Goal: Task Accomplishment & Management: Use online tool/utility

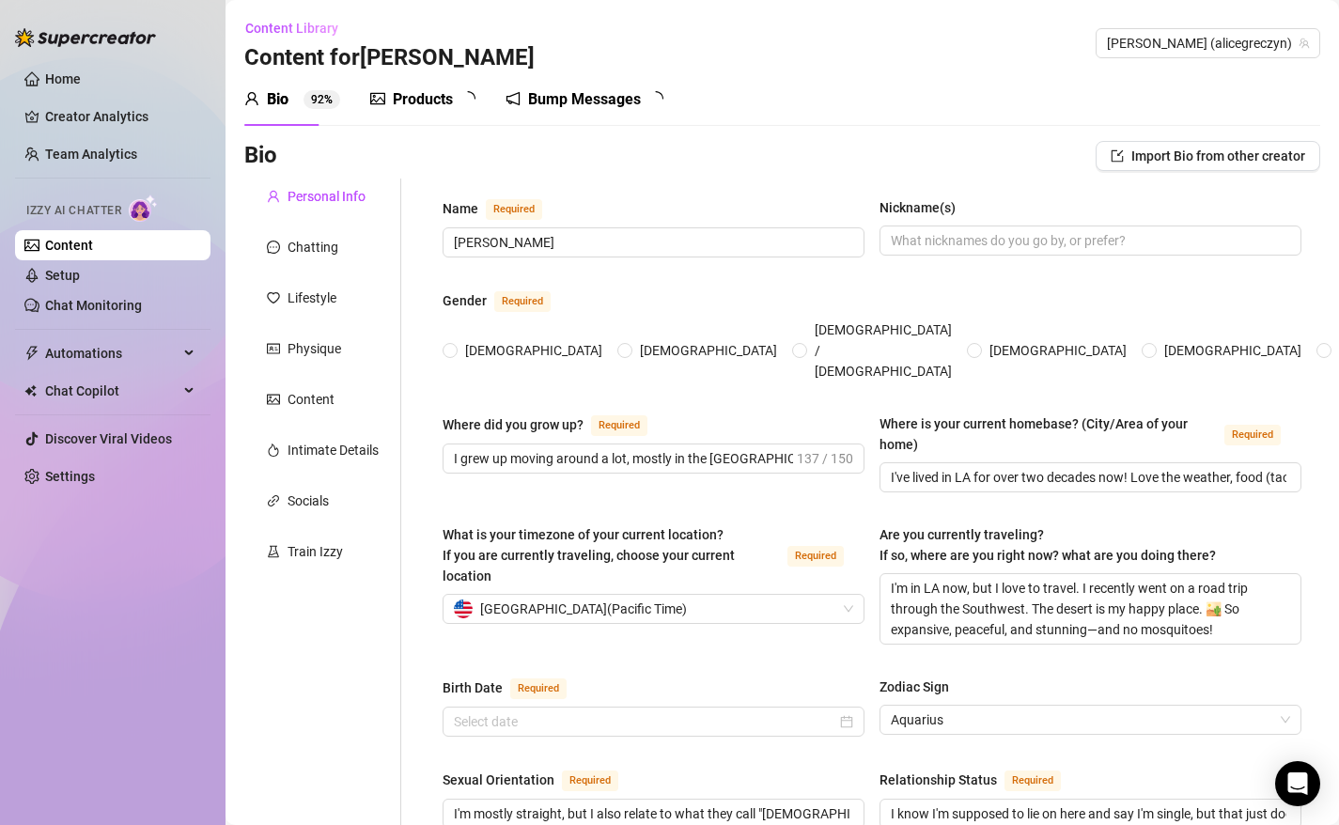
radio input "true"
type input "[DATE]"
click at [102, 120] on link "Creator Analytics" at bounding box center [120, 117] width 150 height 30
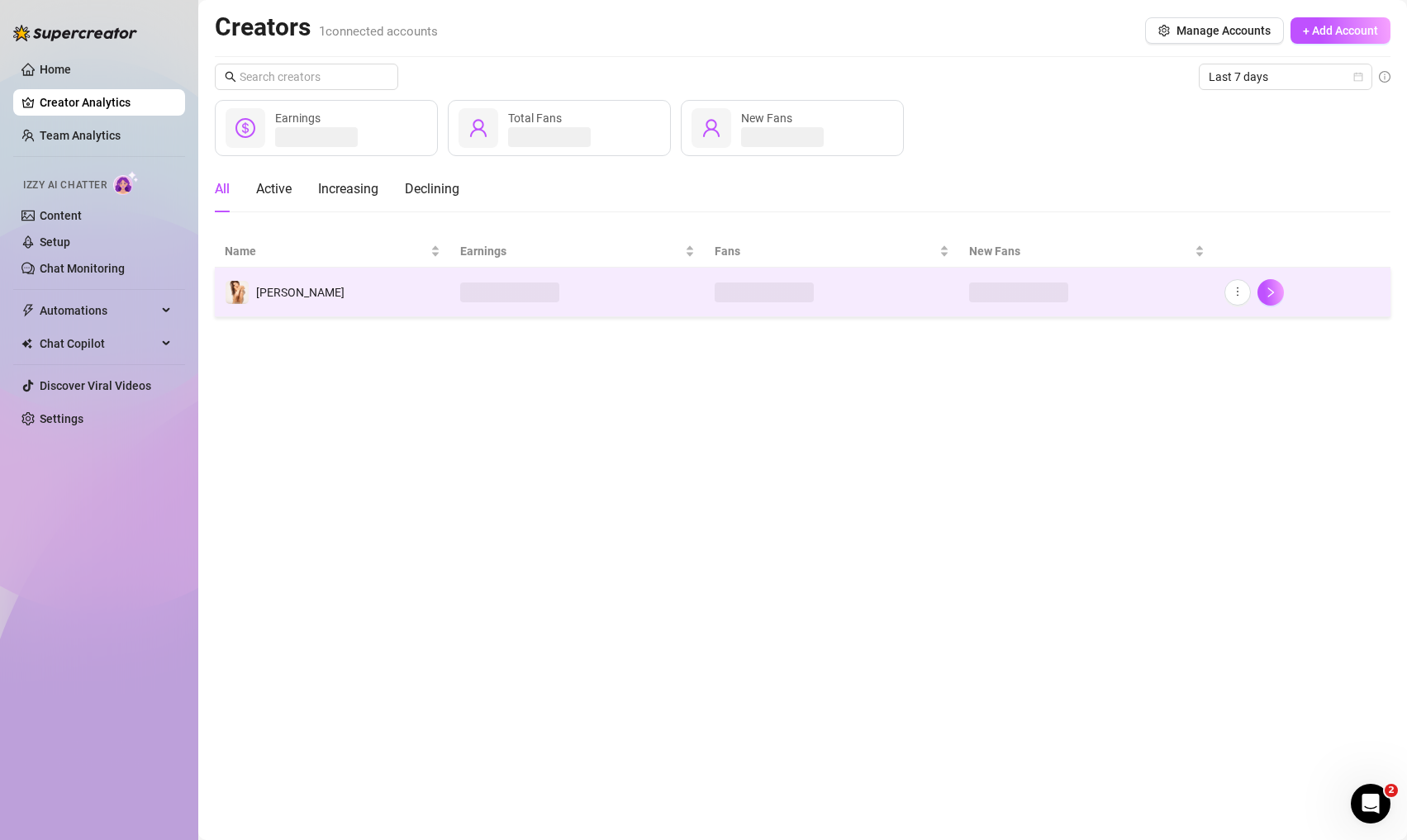
click at [492, 281] on td at bounding box center [577, 293] width 254 height 49
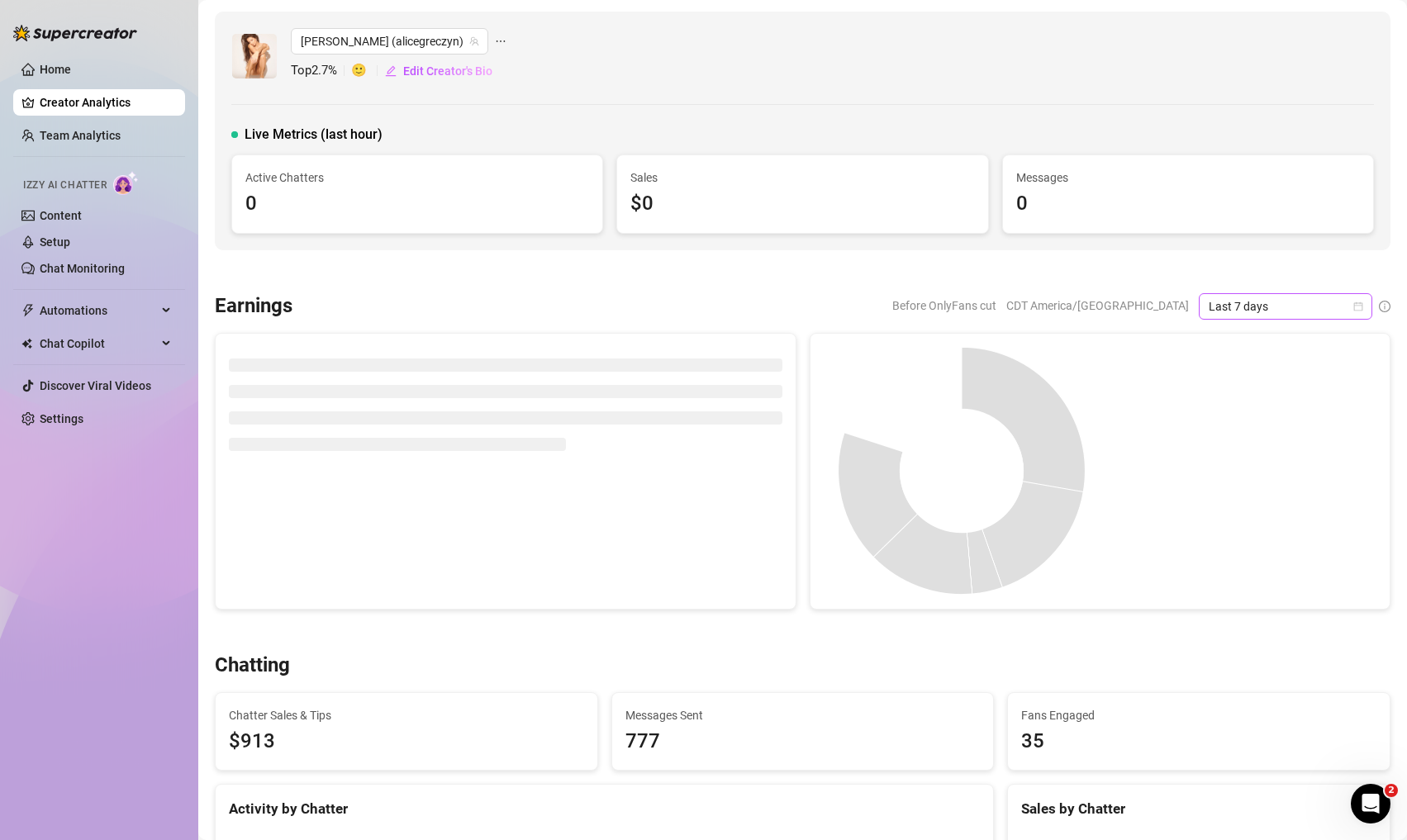
click at [1176, 309] on span "Last 7 days" at bounding box center [1285, 307] width 154 height 25
click at [1176, 419] on div "Last 90 days" at bounding box center [1285, 418] width 147 height 18
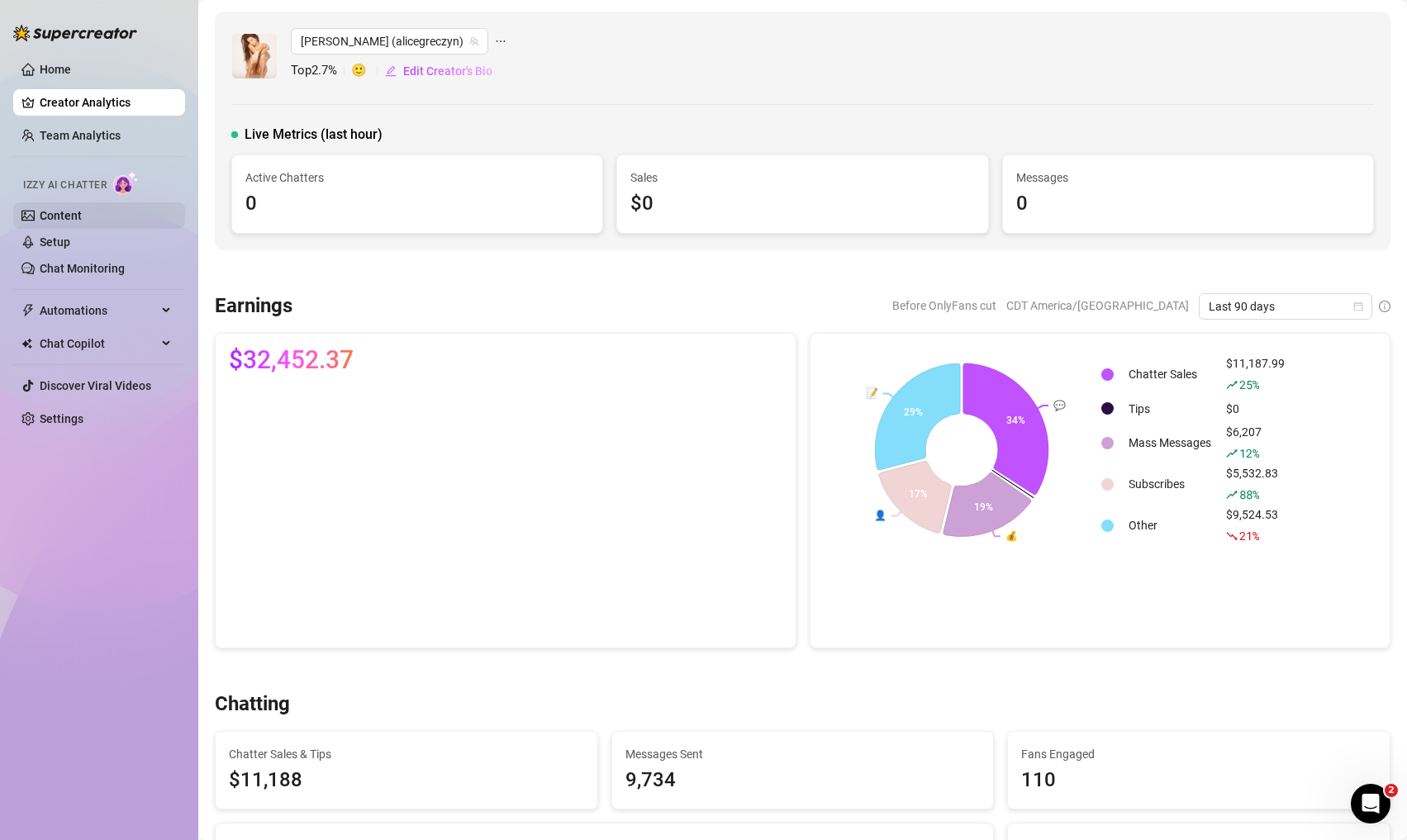
click at [82, 211] on link "Content" at bounding box center [61, 215] width 42 height 13
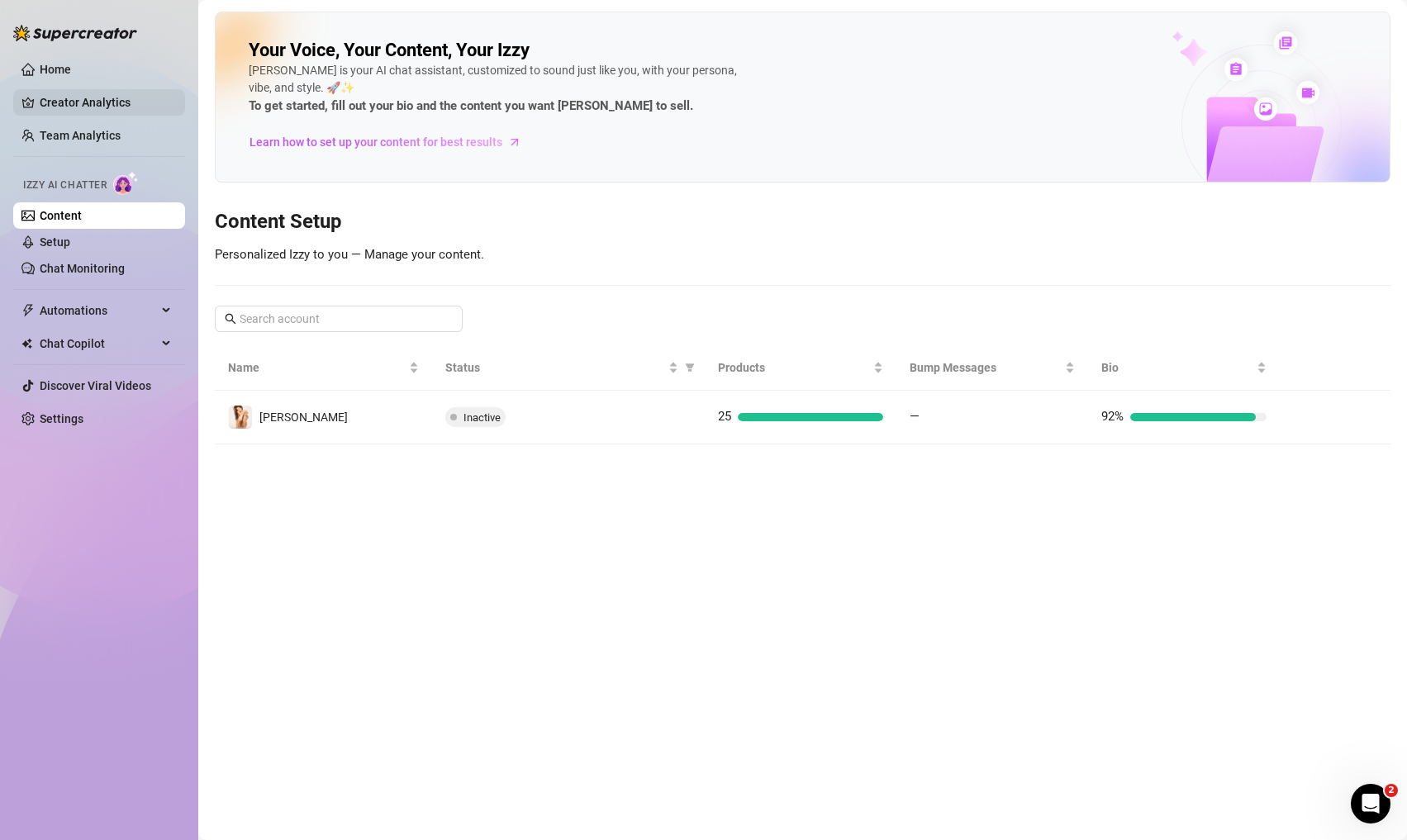
click at [95, 99] on link "Creator Analytics" at bounding box center [105, 103] width 132 height 26
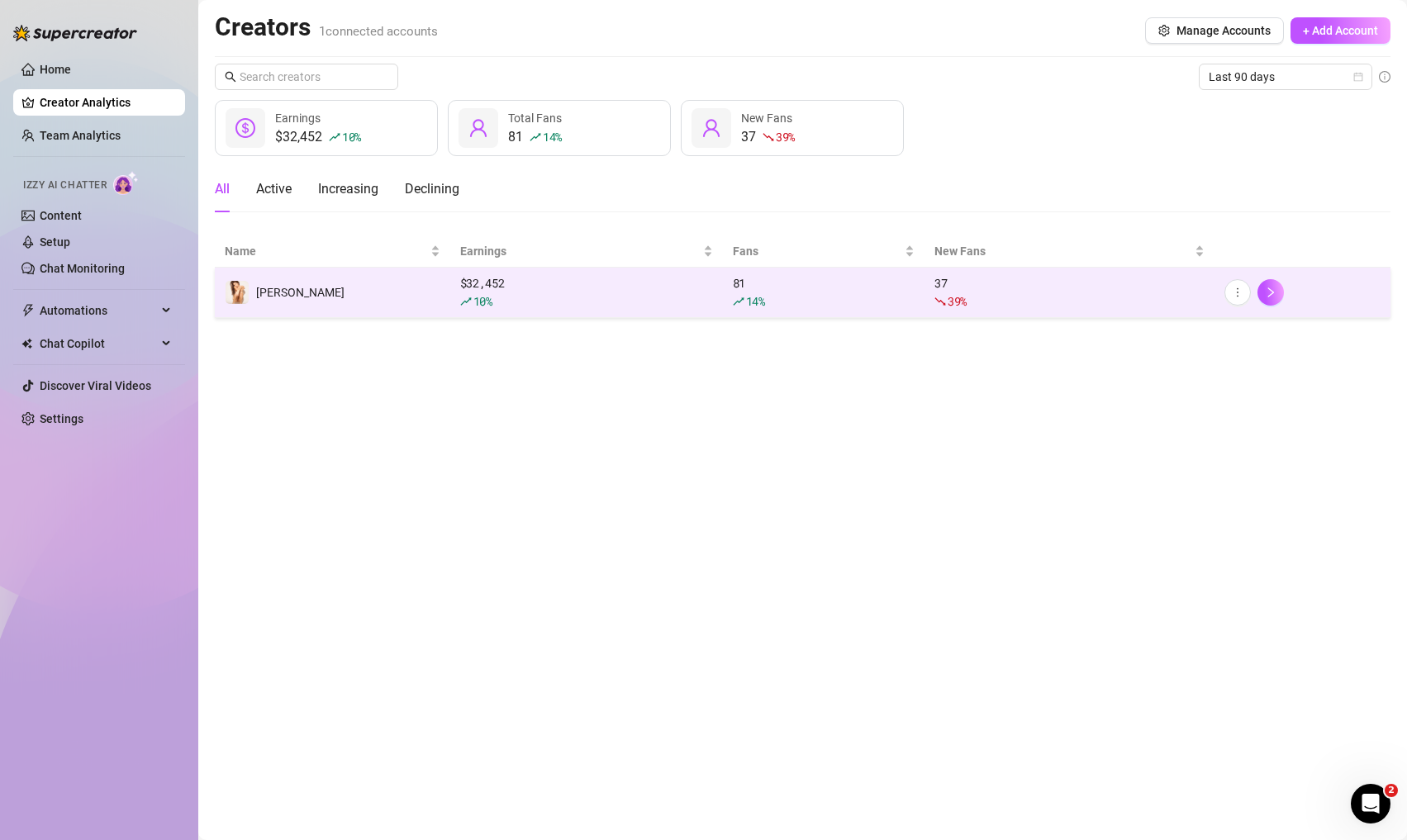
click at [625, 308] on div "10 %" at bounding box center [587, 301] width 253 height 18
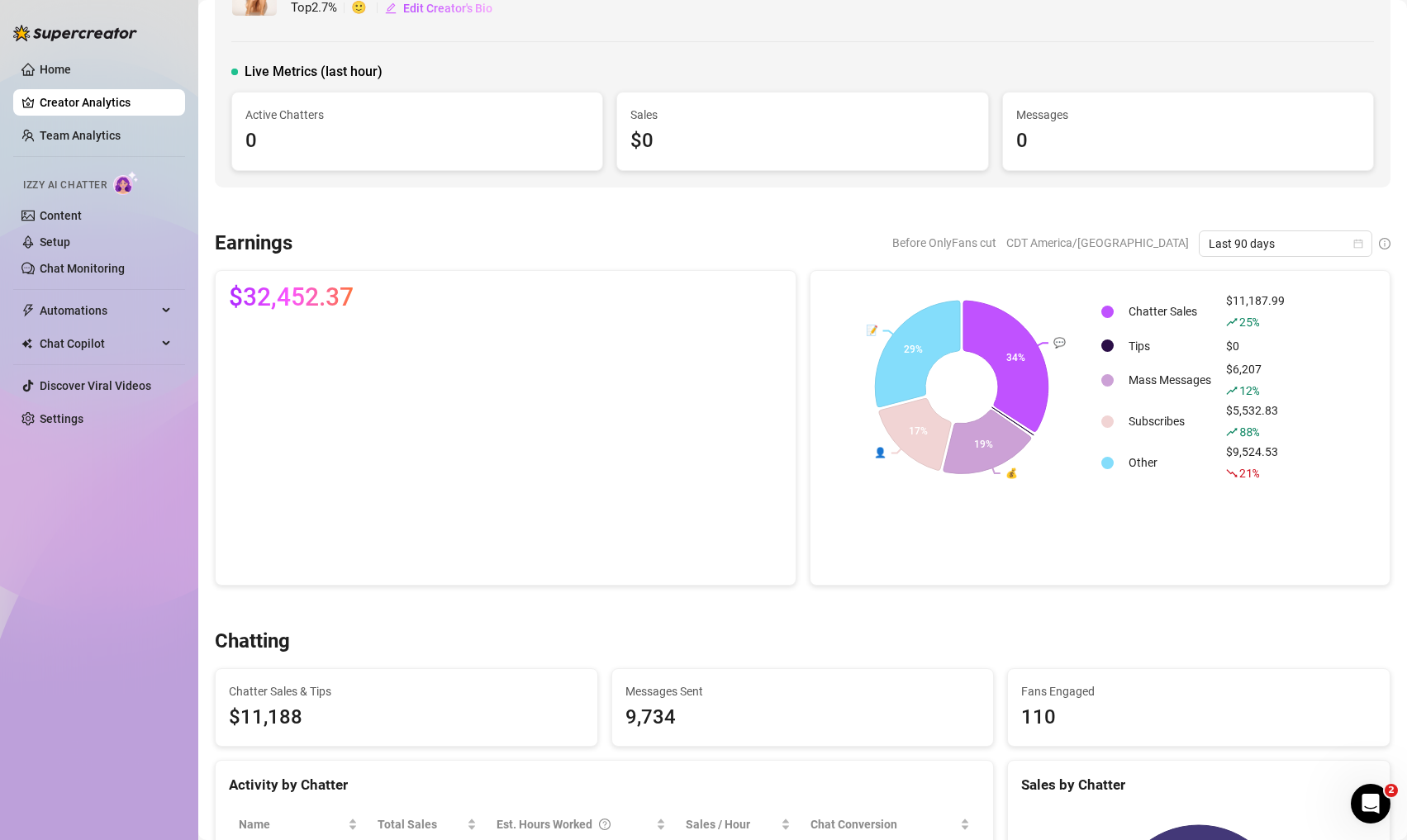
scroll to position [72, 0]
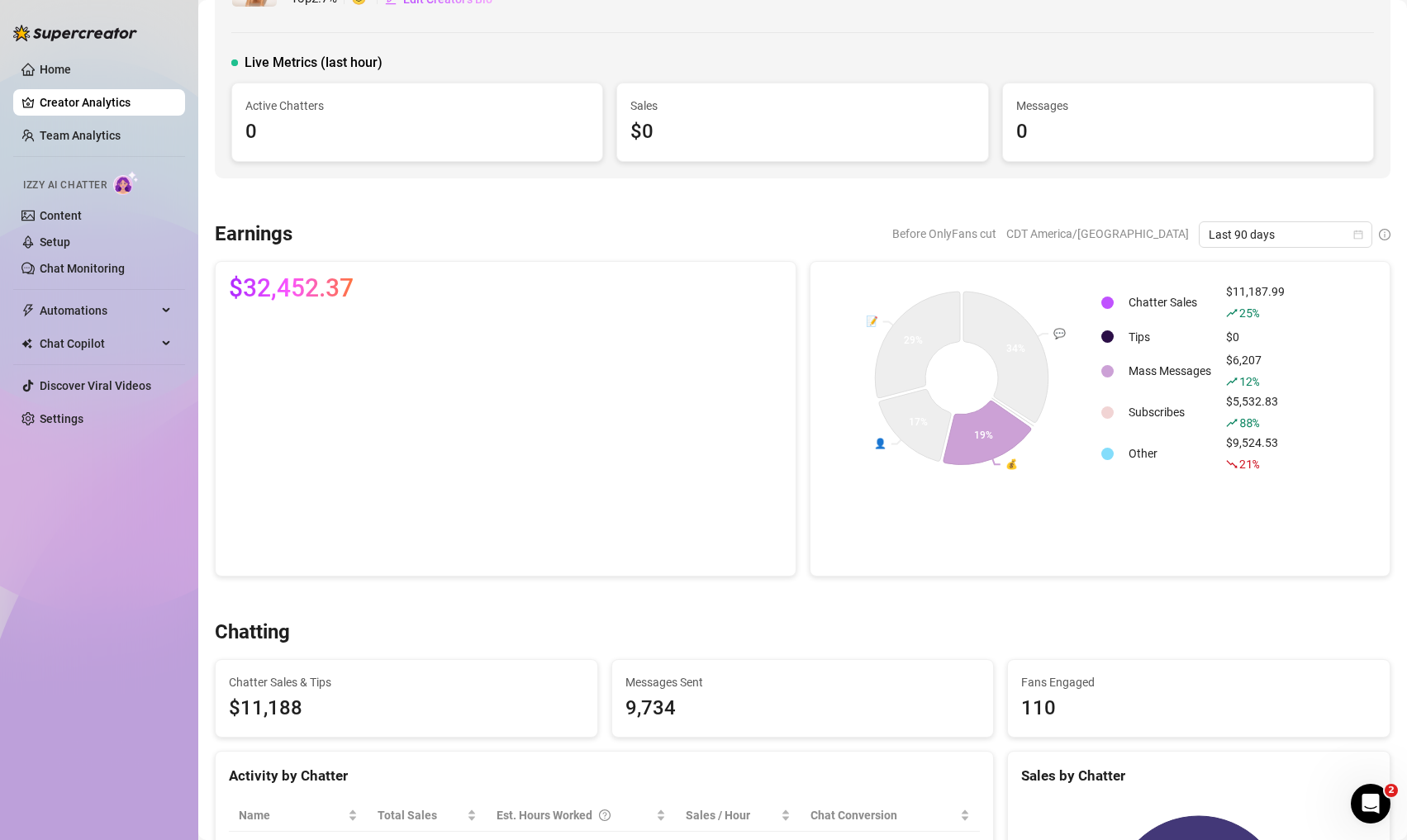
click at [1128, 372] on td "Mass Messages" at bounding box center [1169, 370] width 96 height 40
click at [1176, 372] on td "Mass Messages" at bounding box center [1169, 370] width 96 height 40
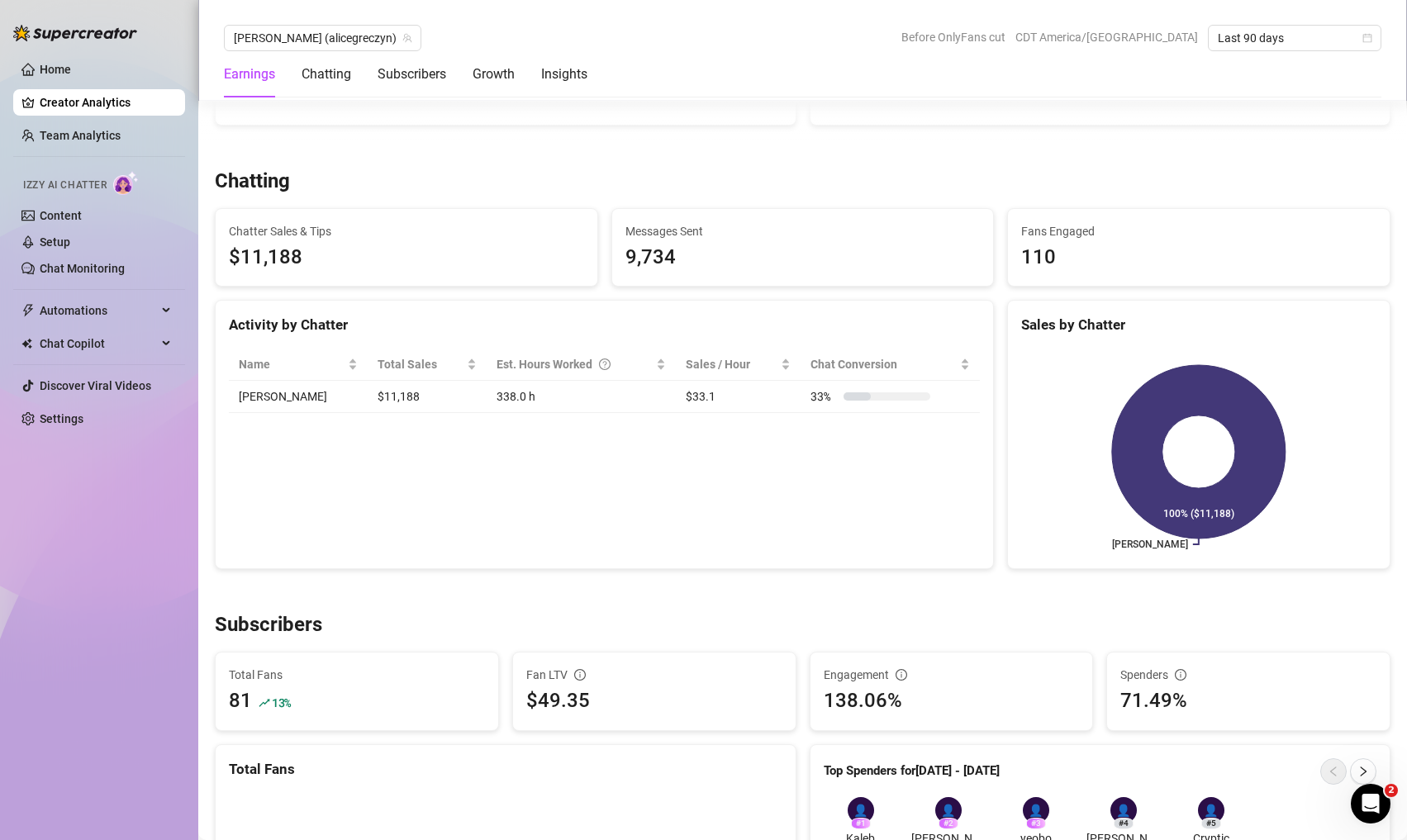
scroll to position [566, 0]
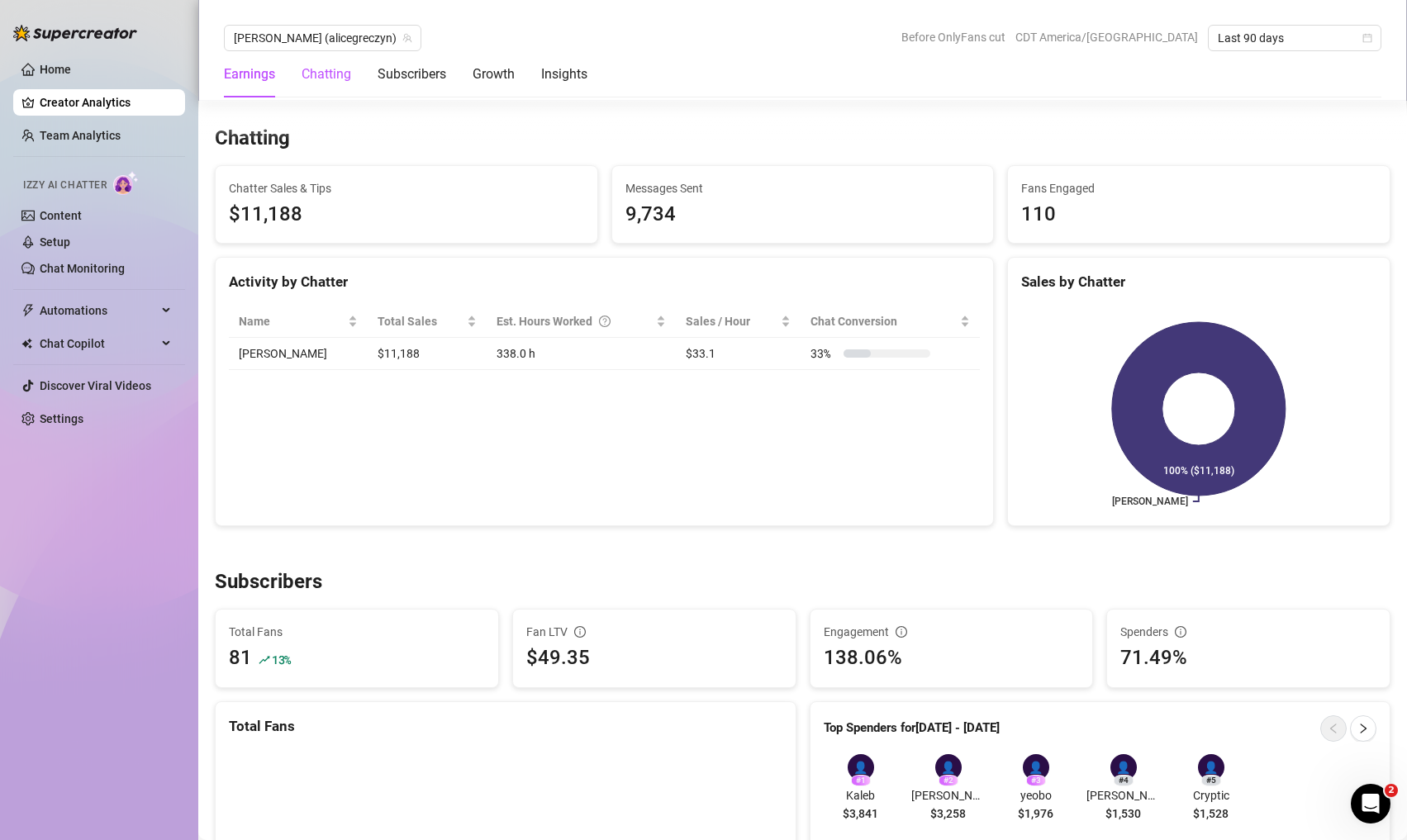
click at [319, 73] on div "Chatting" at bounding box center [326, 74] width 49 height 20
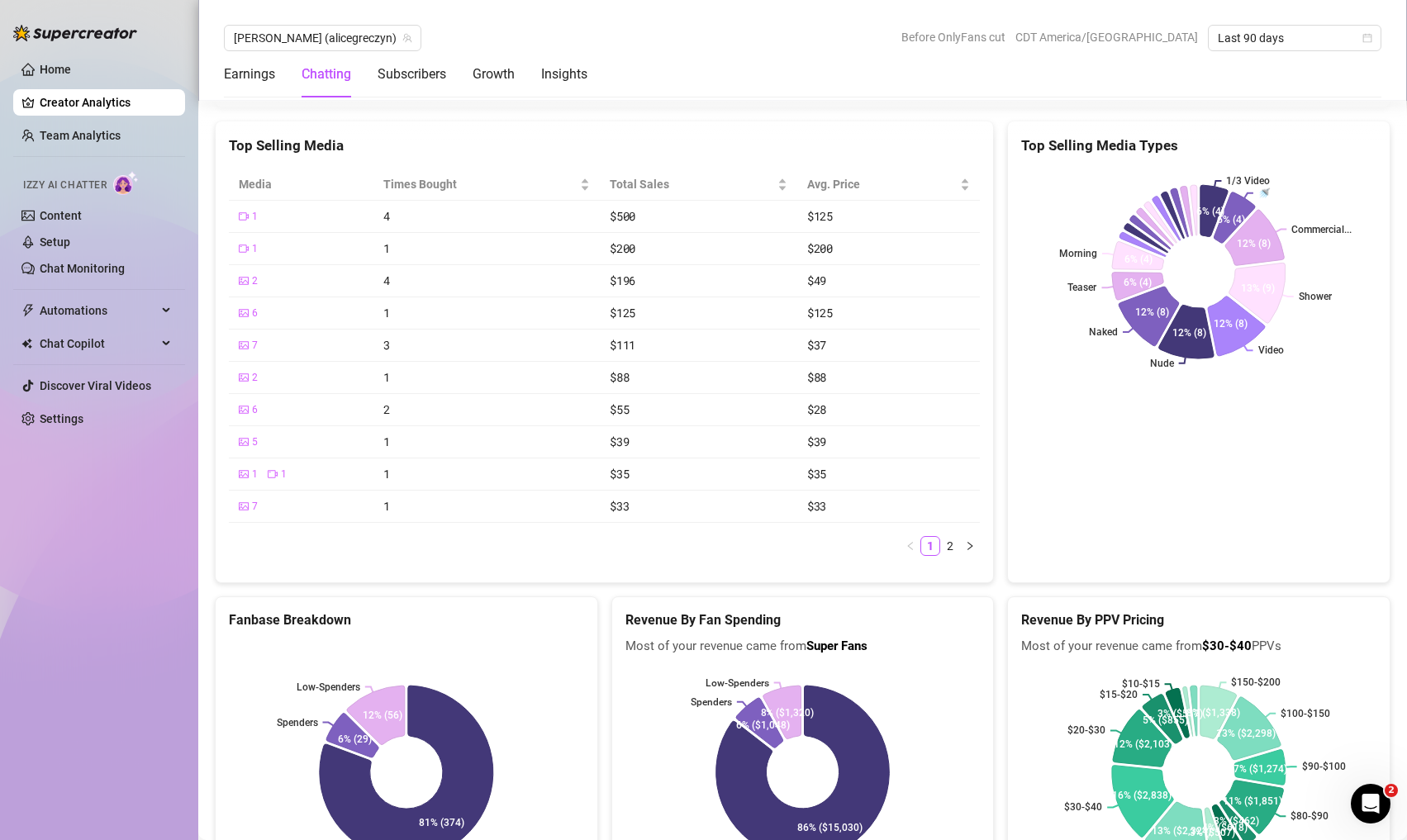
scroll to position [3349, 0]
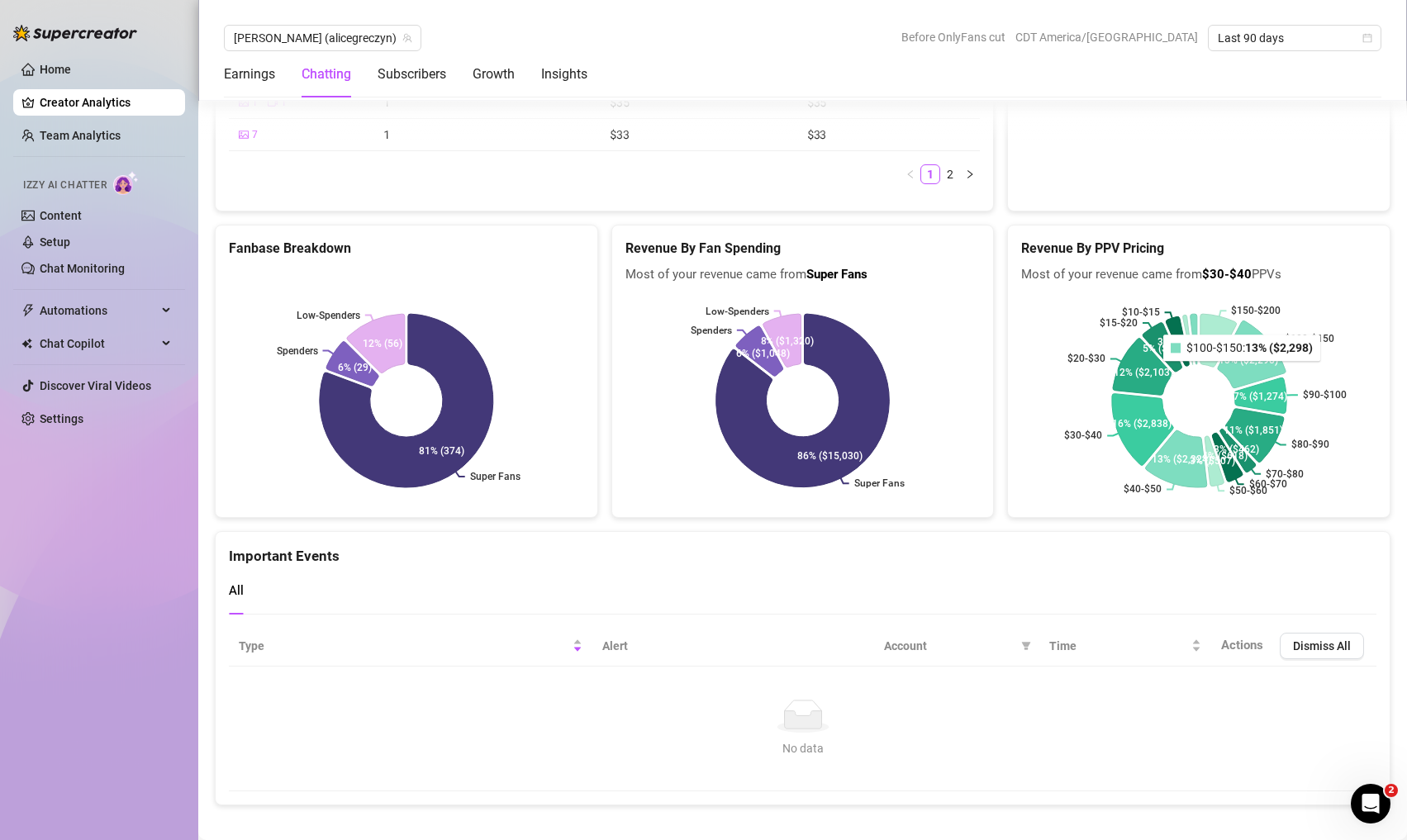
click at [1176, 349] on icon at bounding box center [1251, 354] width 68 height 67
click at [1176, 319] on icon at bounding box center [1220, 337] width 39 height 60
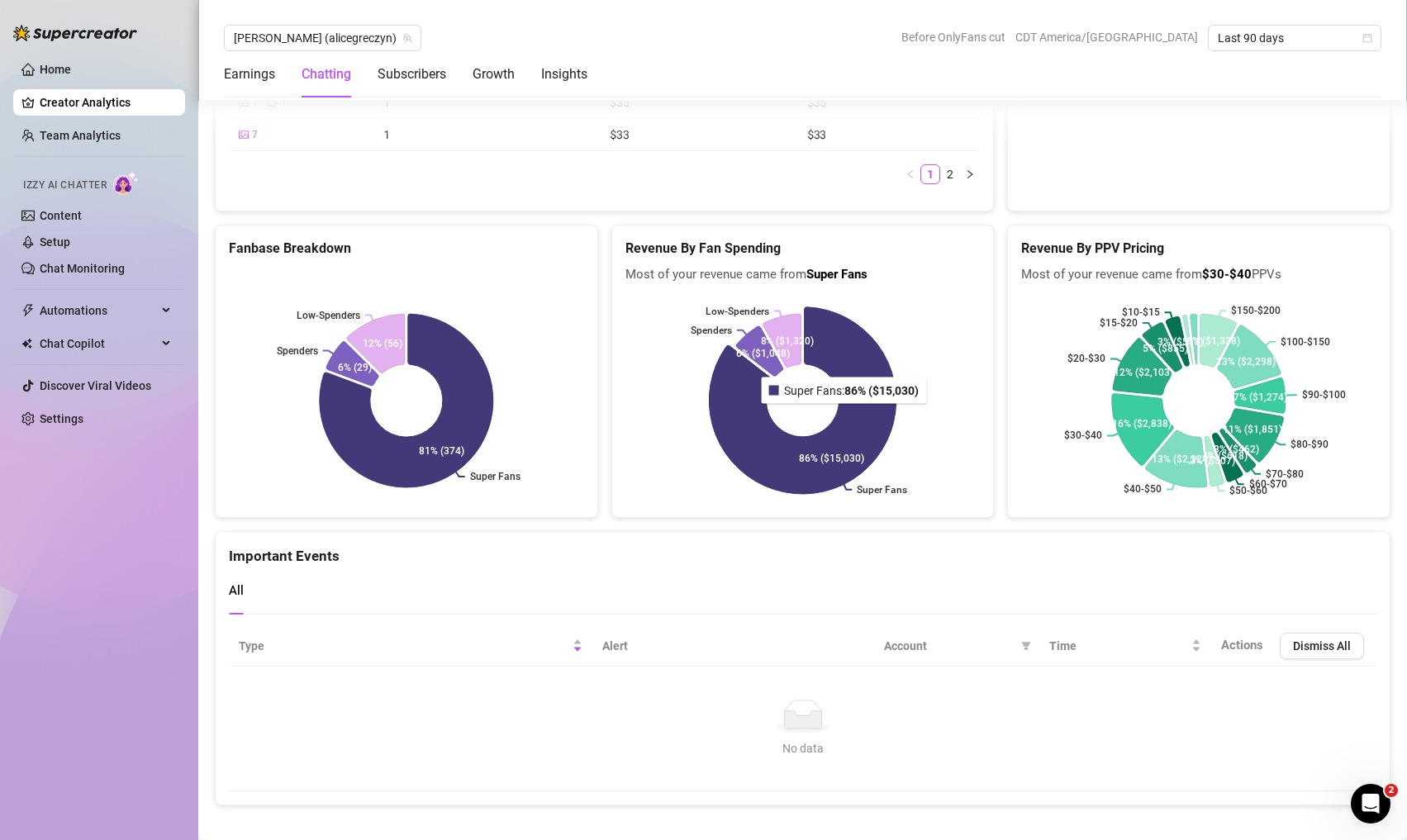
click at [844, 402] on icon at bounding box center [801, 401] width 187 height 187
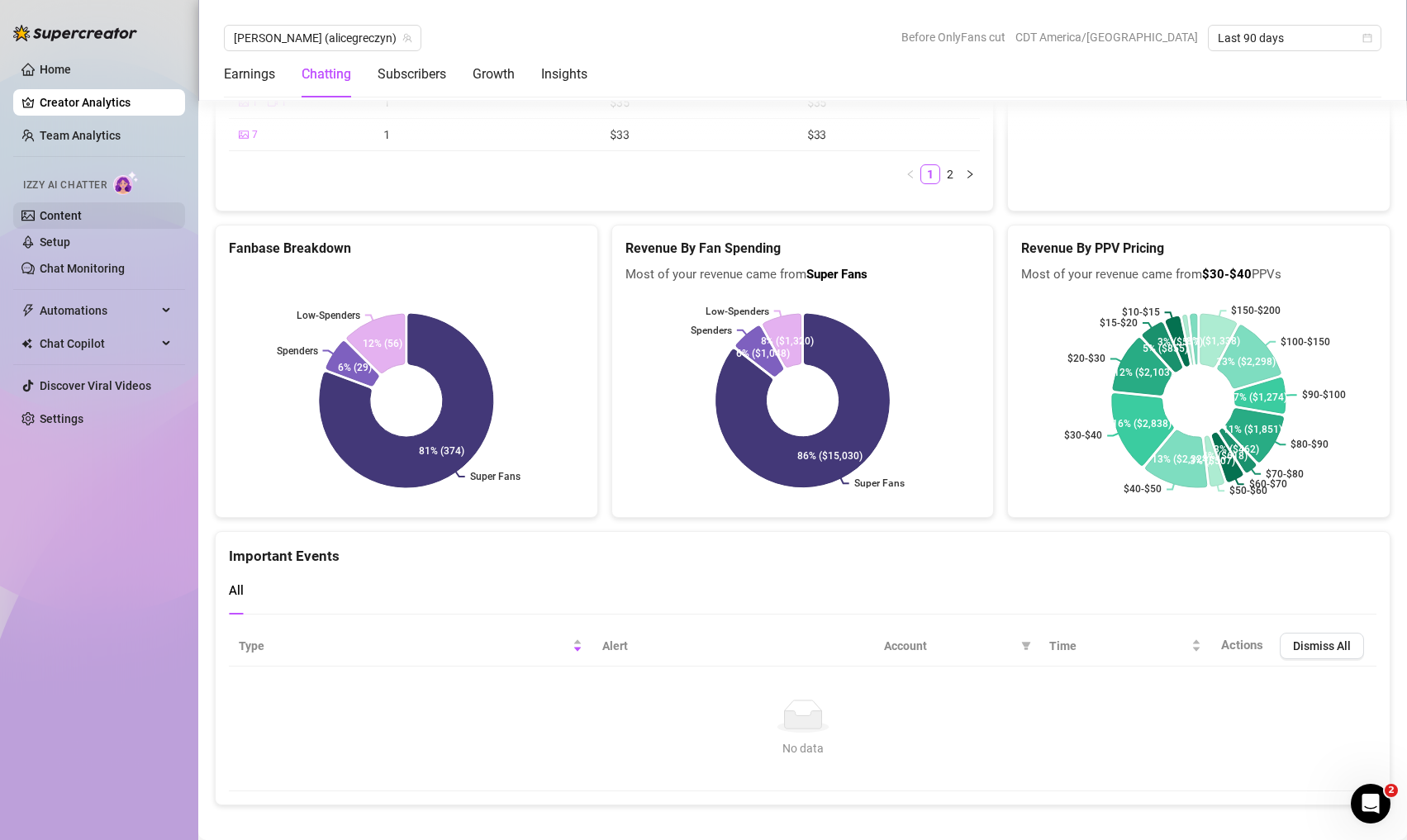
click at [82, 220] on link "Content" at bounding box center [61, 215] width 42 height 13
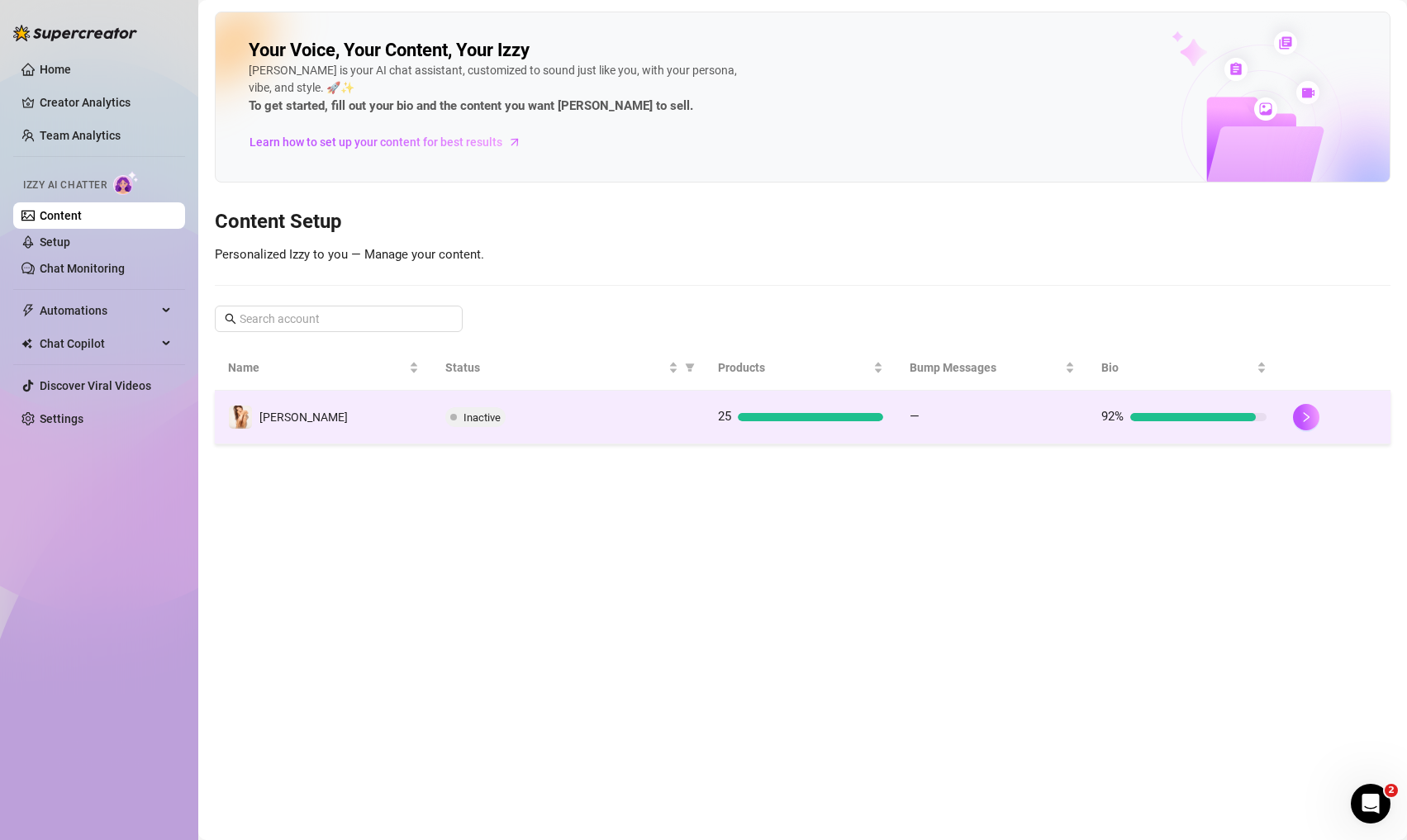
click at [516, 413] on div "Inactive" at bounding box center [569, 416] width 246 height 20
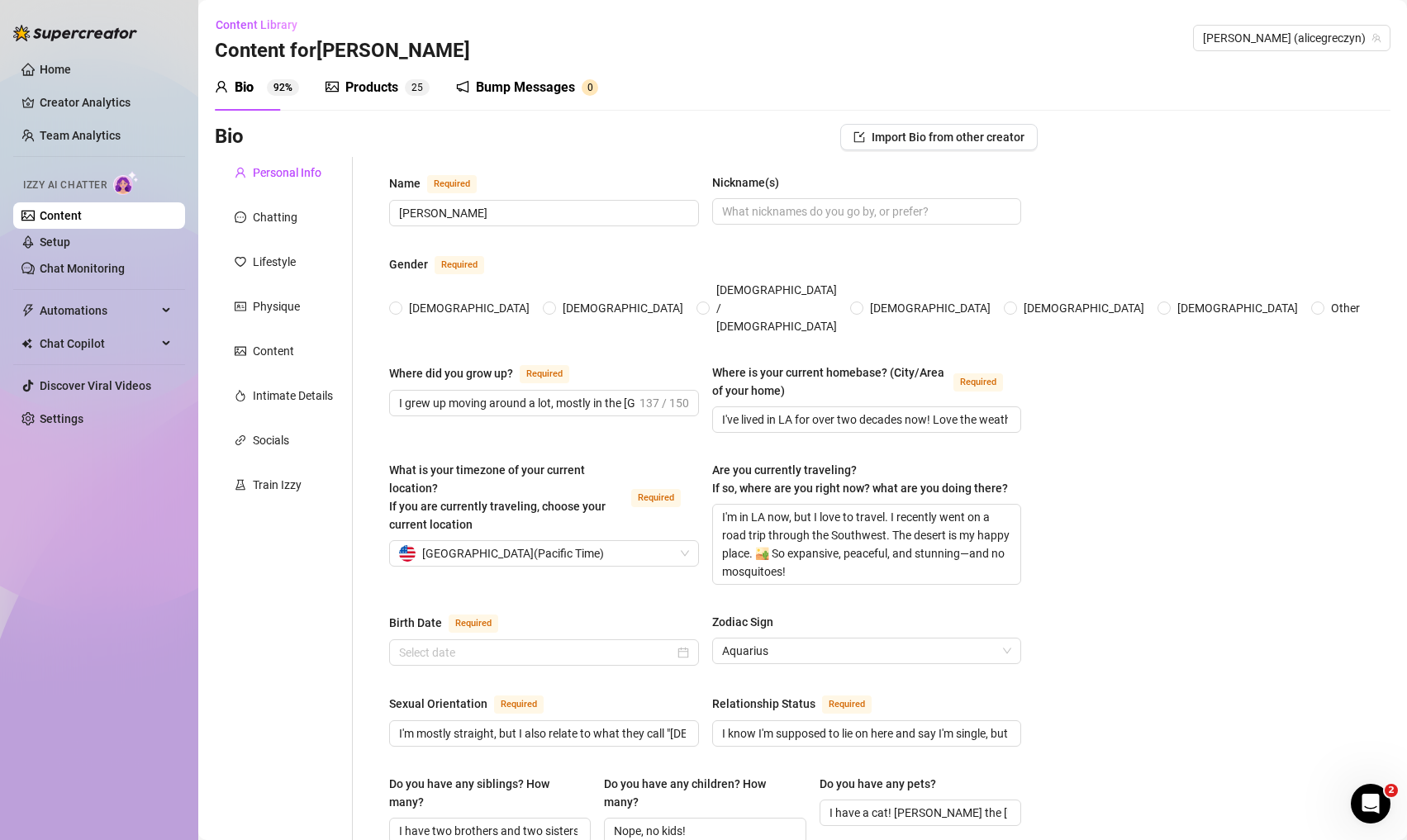
radio input "true"
type input "[DATE]"
click at [356, 88] on div "Products" at bounding box center [372, 87] width 53 height 20
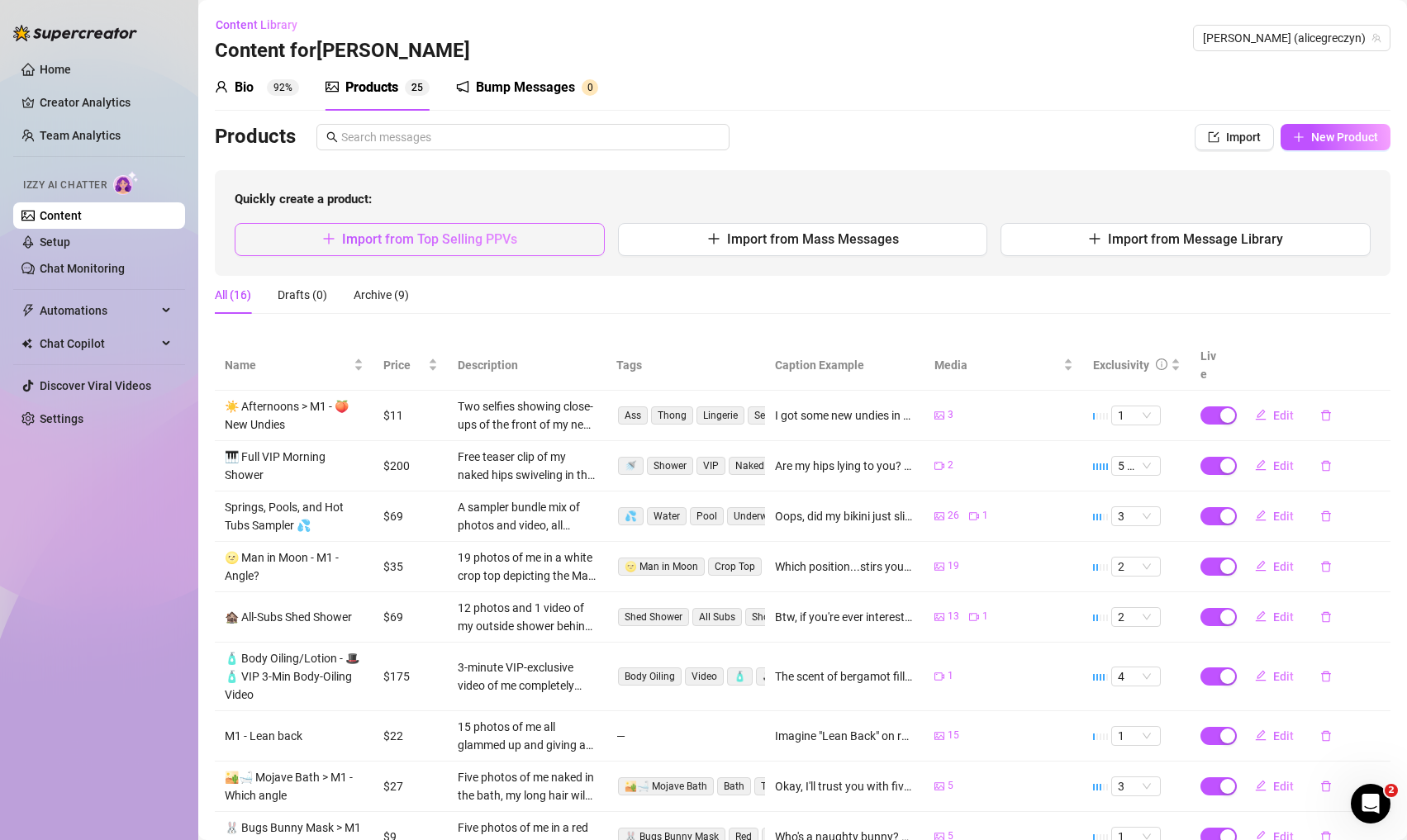
click at [566, 250] on button "Import from Top Selling PPVs" at bounding box center [419, 240] width 370 height 33
type textarea "Type your message here..."
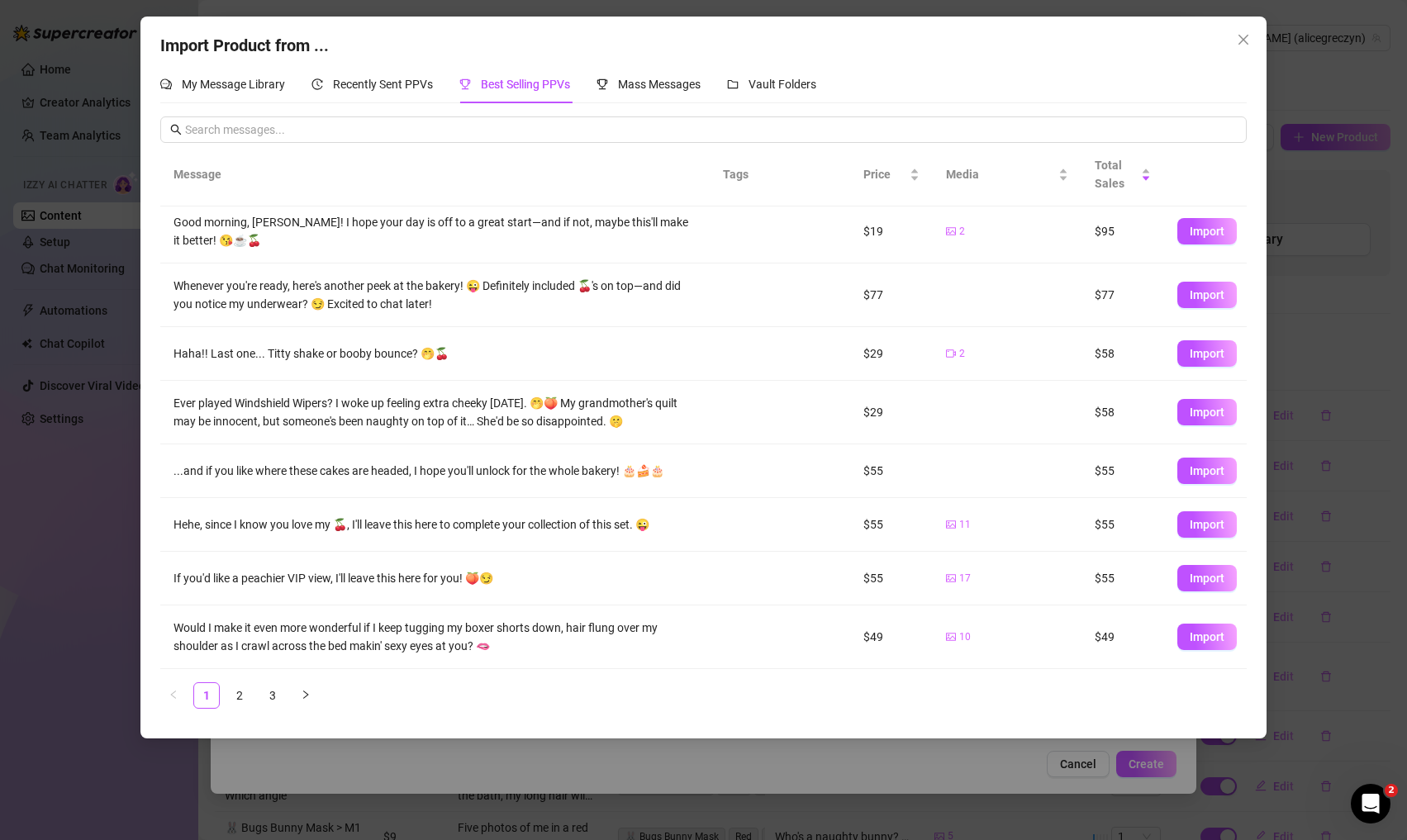
scroll to position [129, 0]
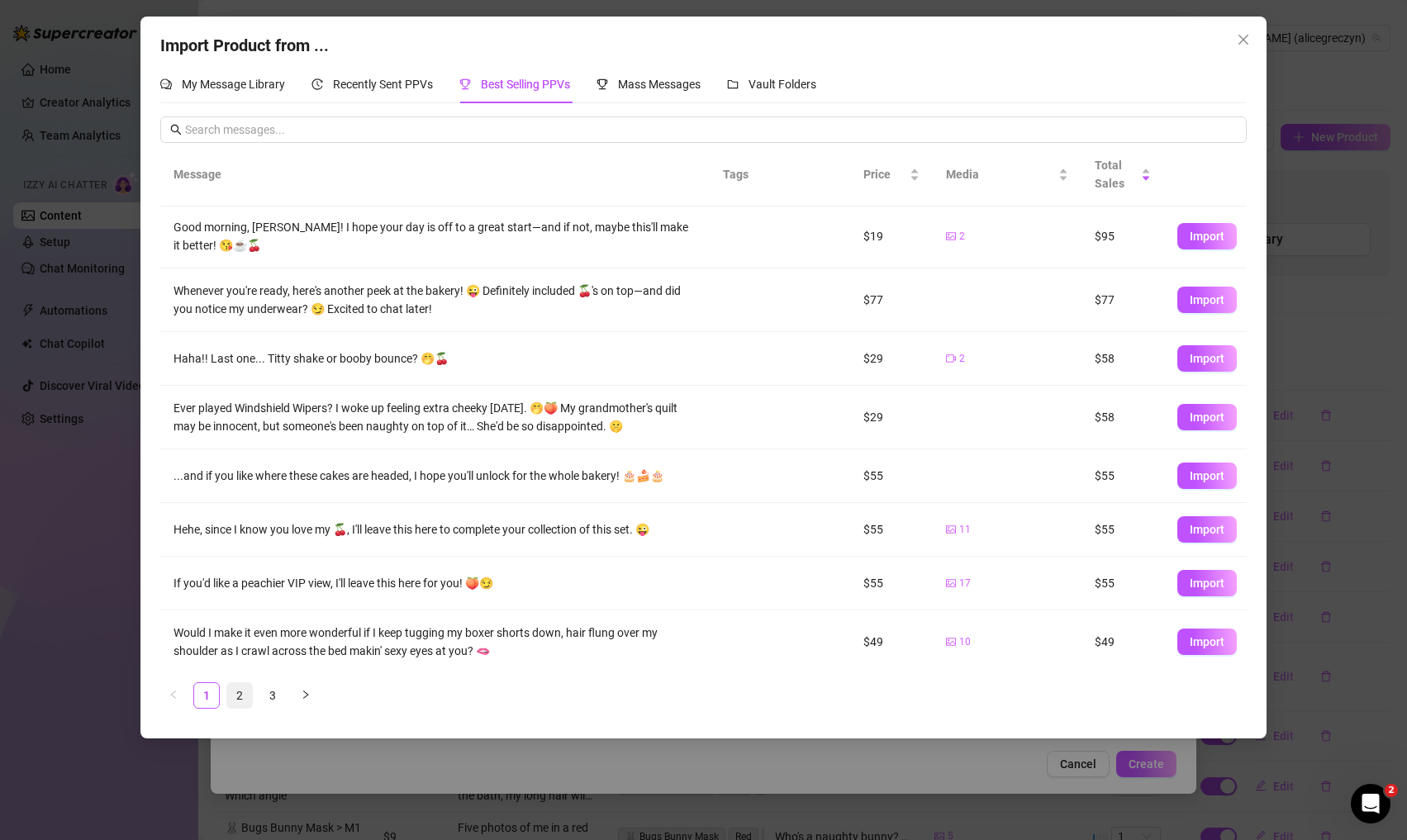
click at [238, 701] on link "2" at bounding box center [239, 695] width 25 height 25
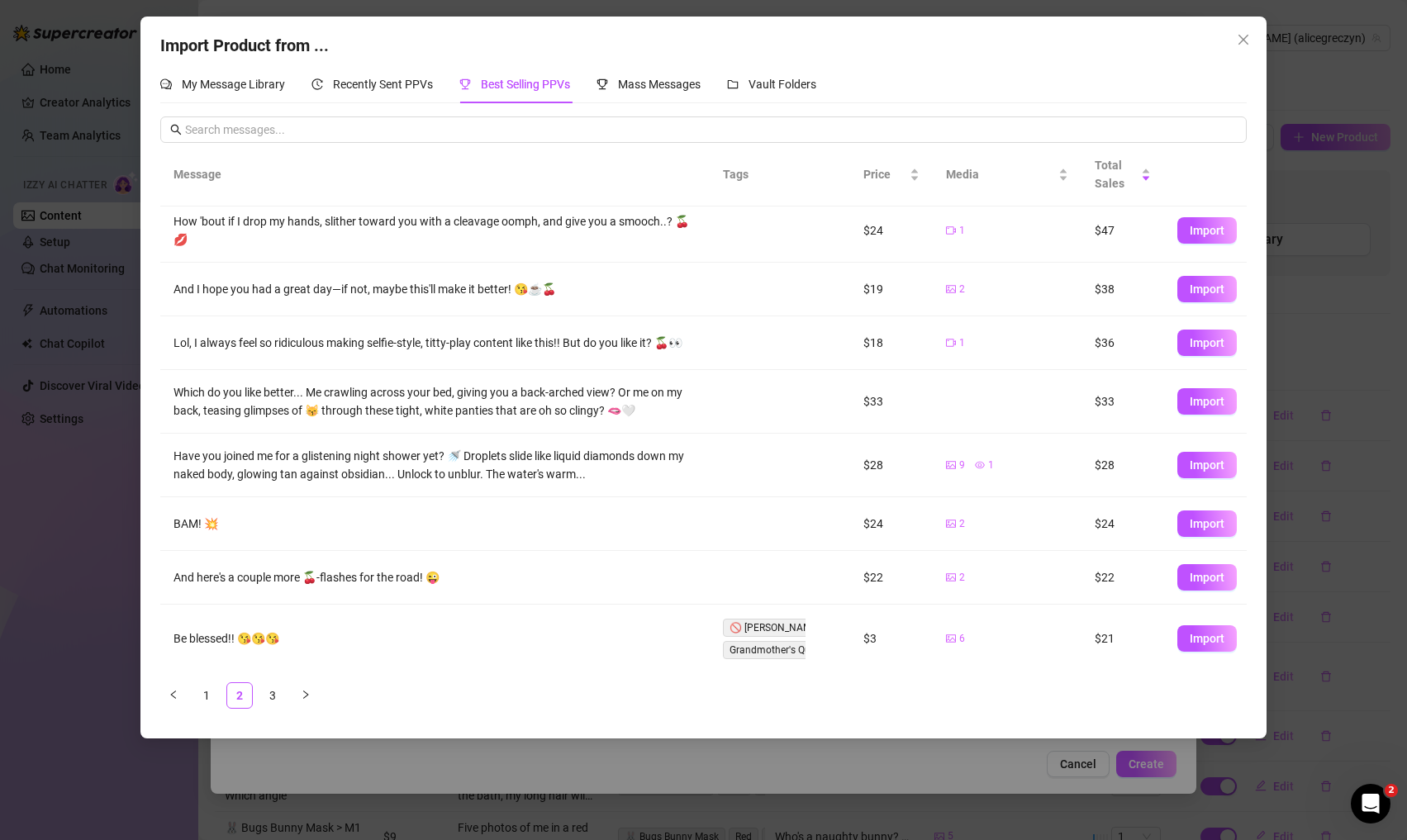
scroll to position [118, 0]
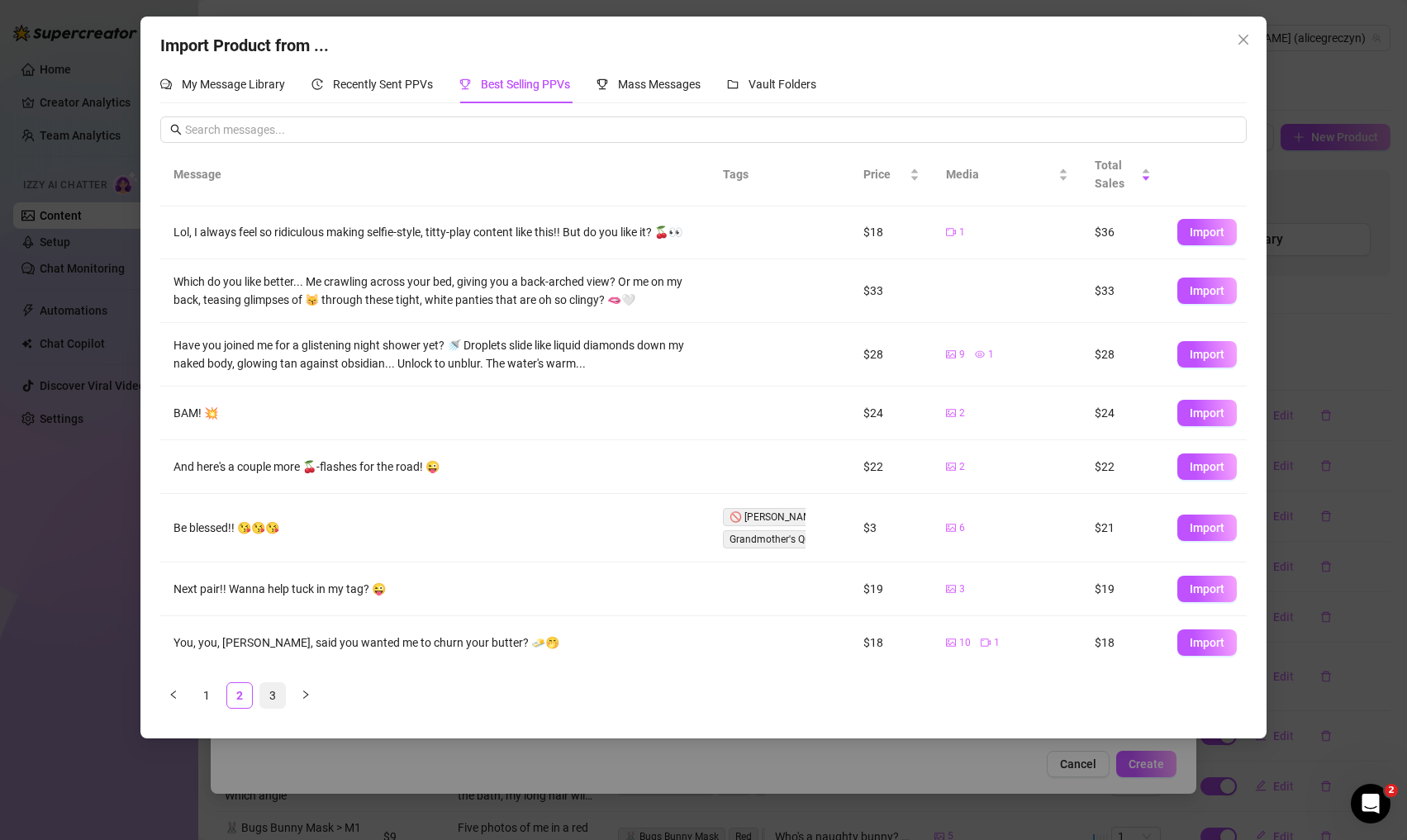
click at [273, 694] on link "3" at bounding box center [272, 695] width 25 height 25
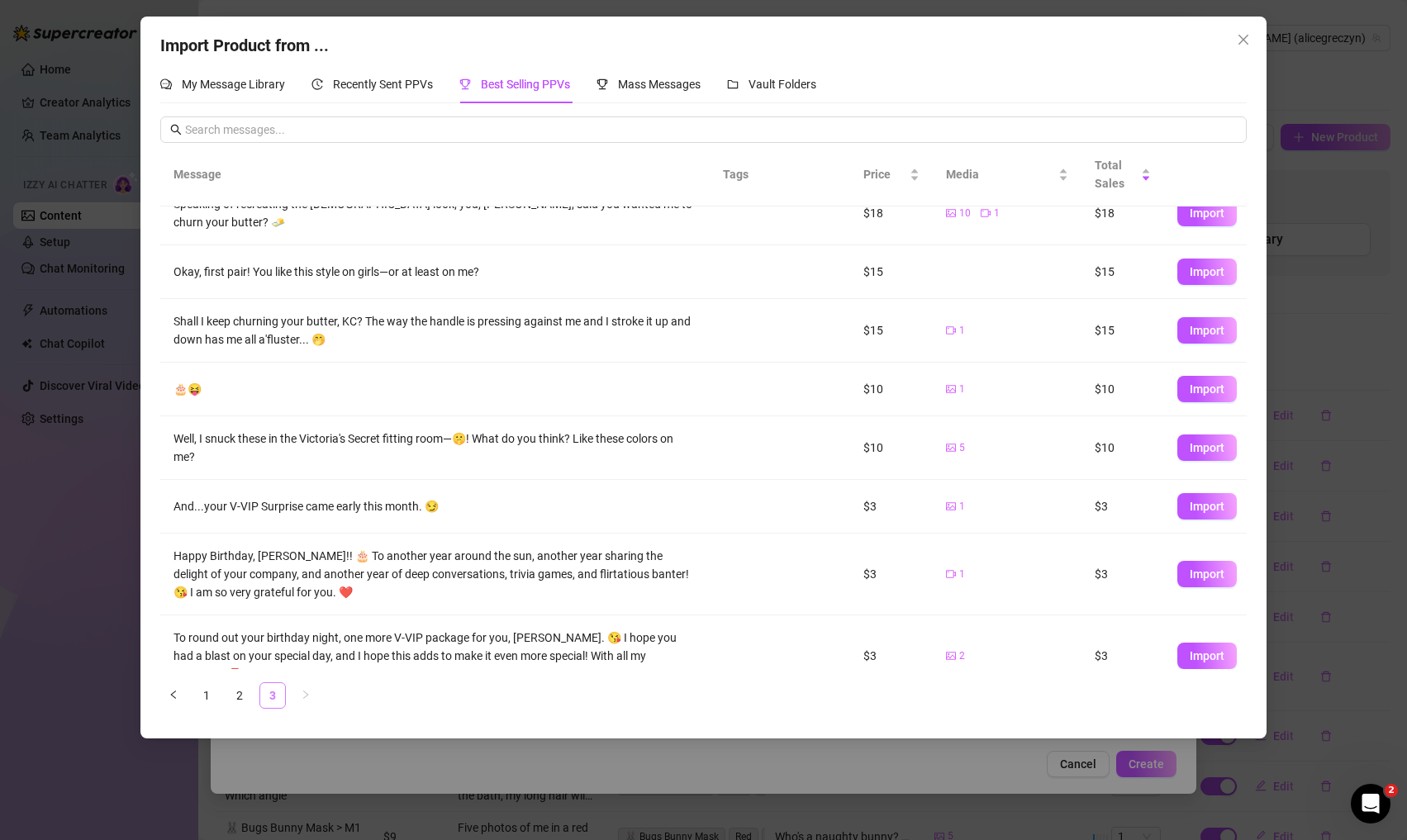
scroll to position [0, 0]
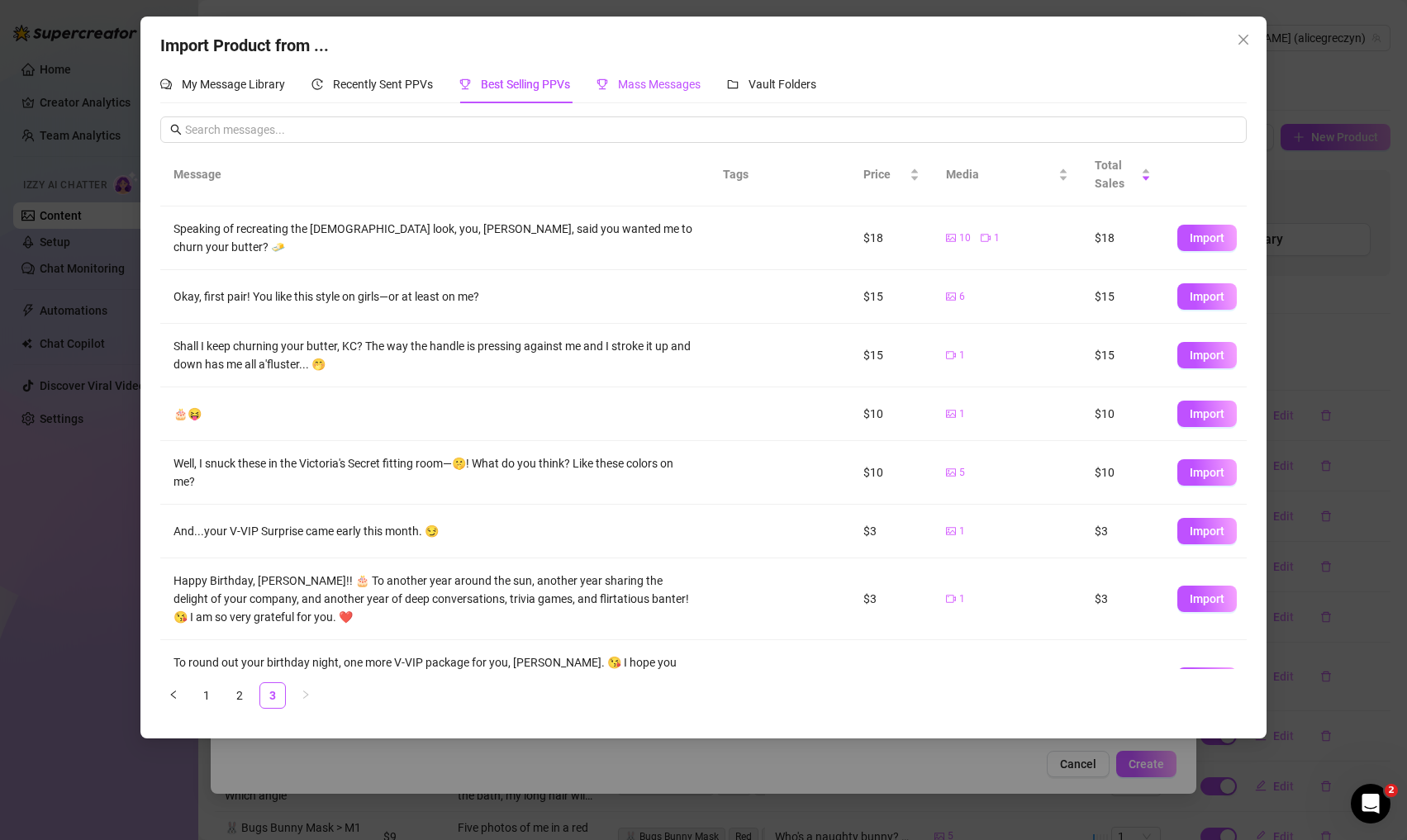
click at [635, 87] on span "Mass Messages" at bounding box center [659, 83] width 83 height 13
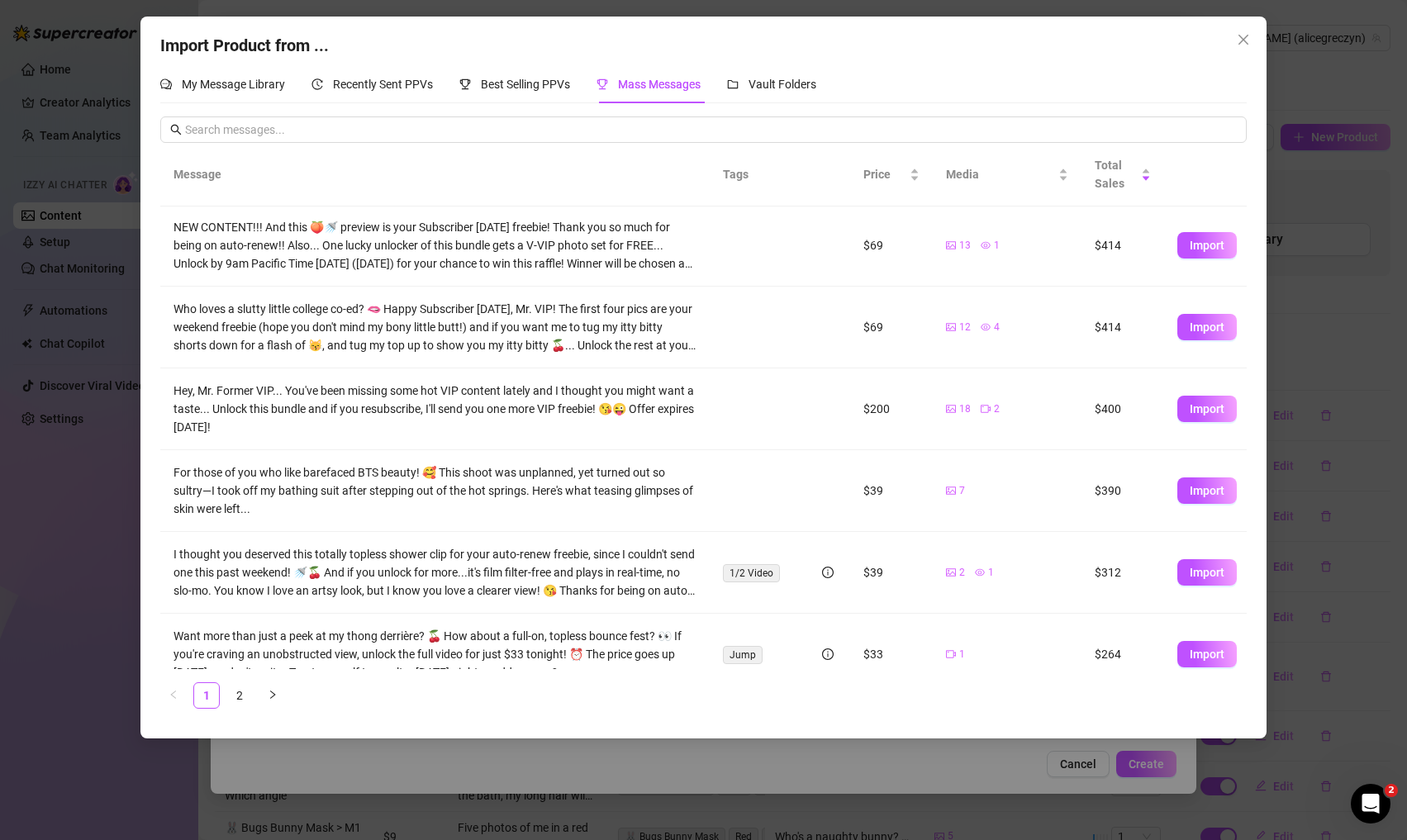
scroll to position [337, 0]
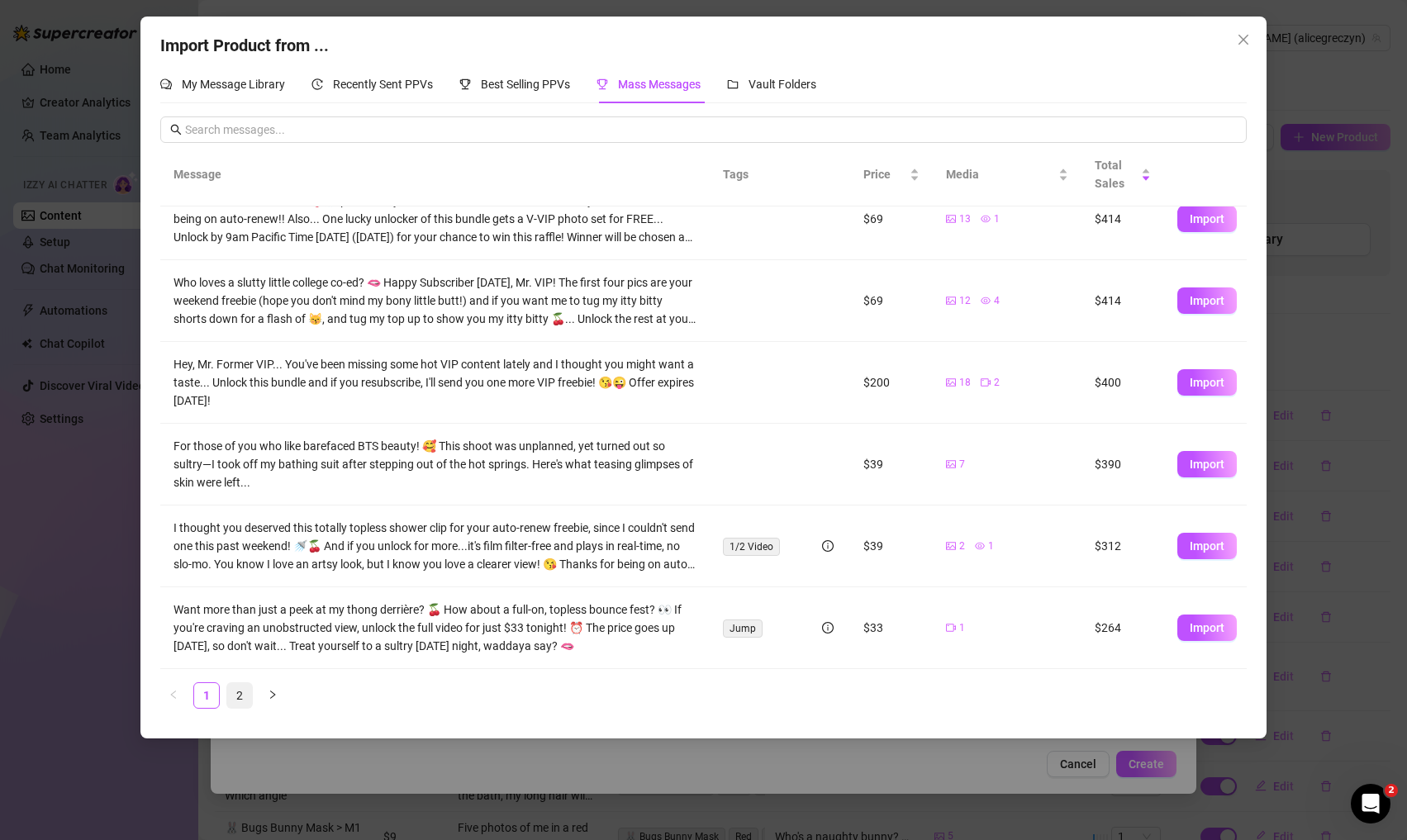
click at [241, 695] on link "2" at bounding box center [239, 695] width 25 height 25
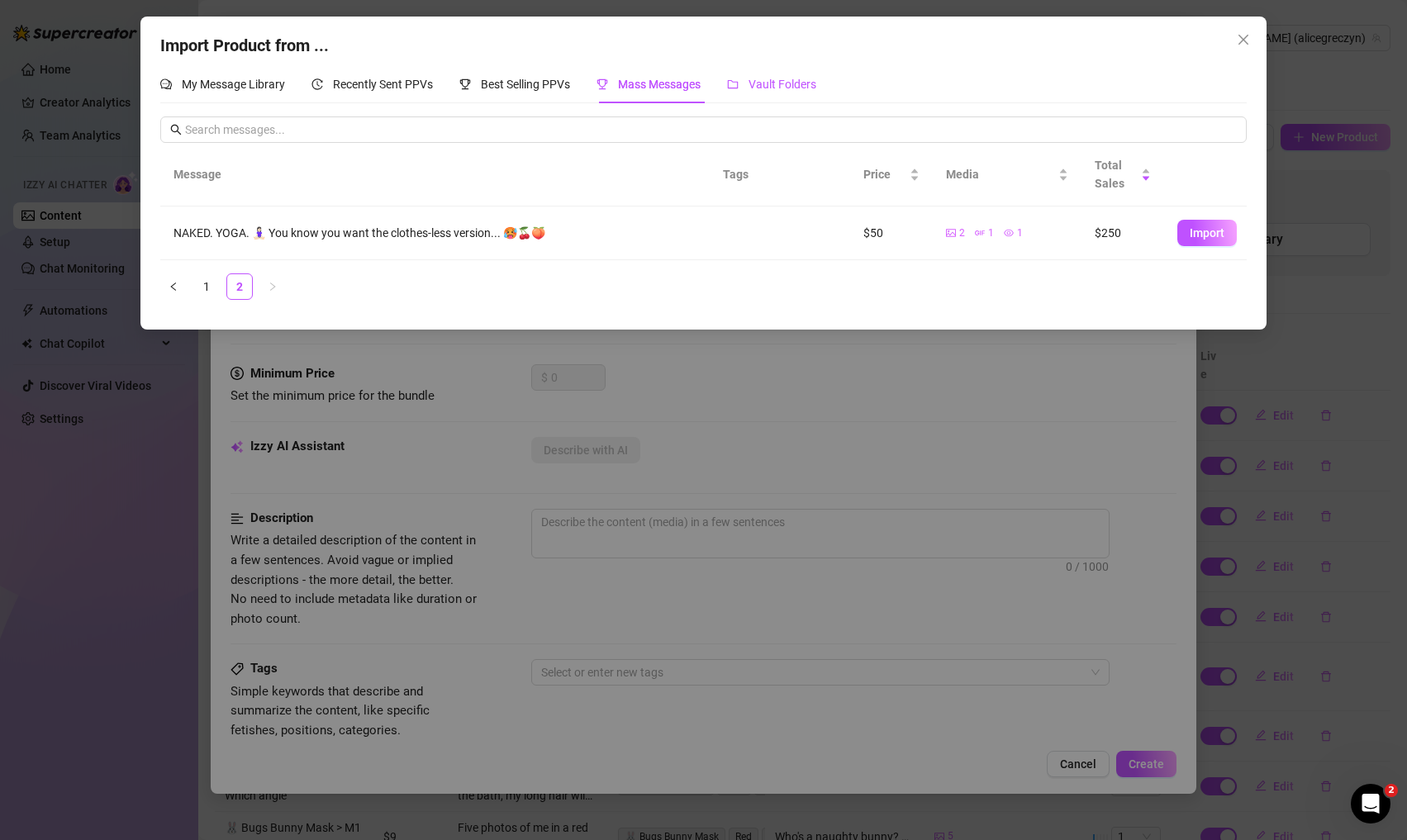
click at [784, 92] on div "Vault Folders" at bounding box center [772, 84] width 90 height 18
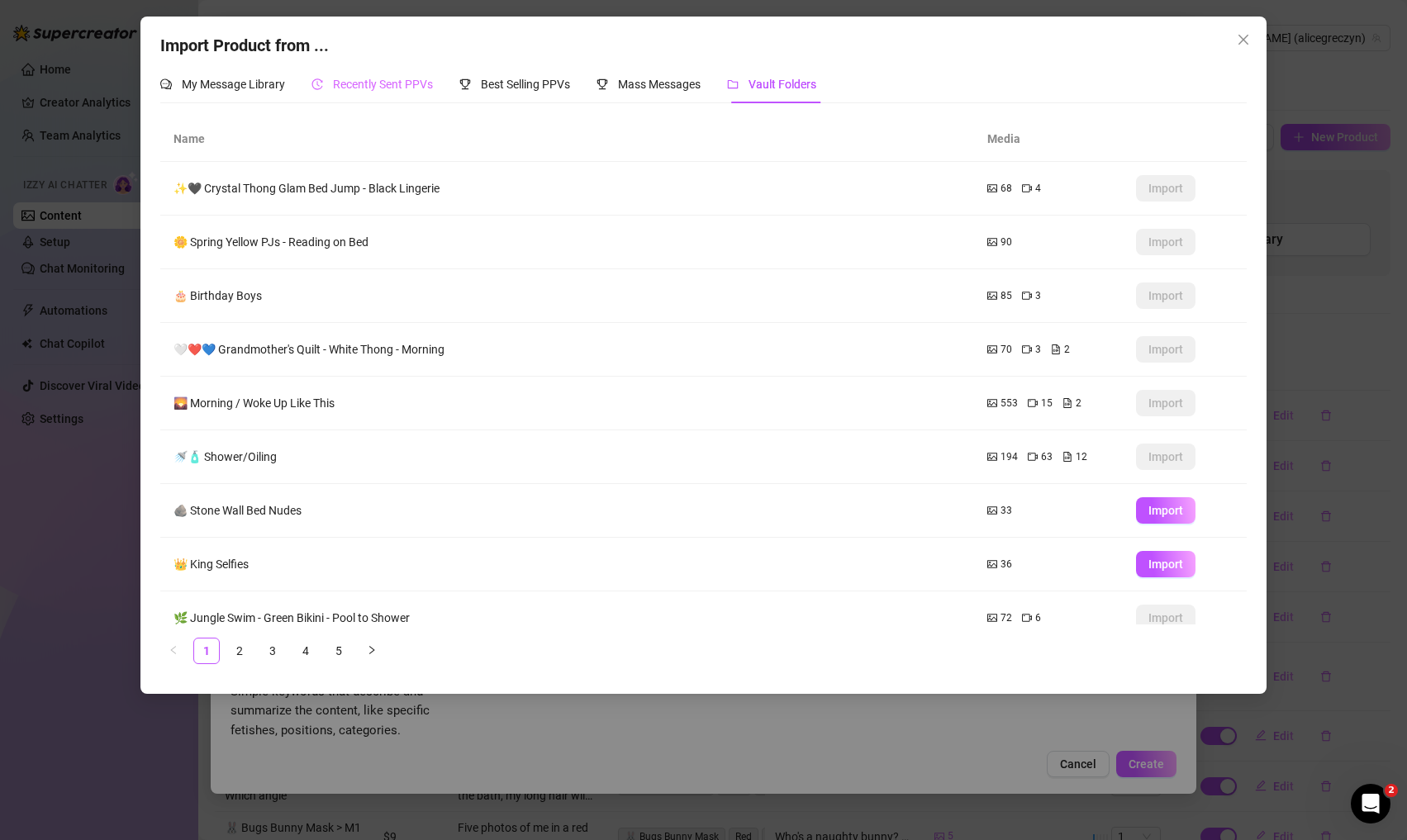
click at [386, 95] on div "Recently Sent PPVs" at bounding box center [372, 83] width 121 height 38
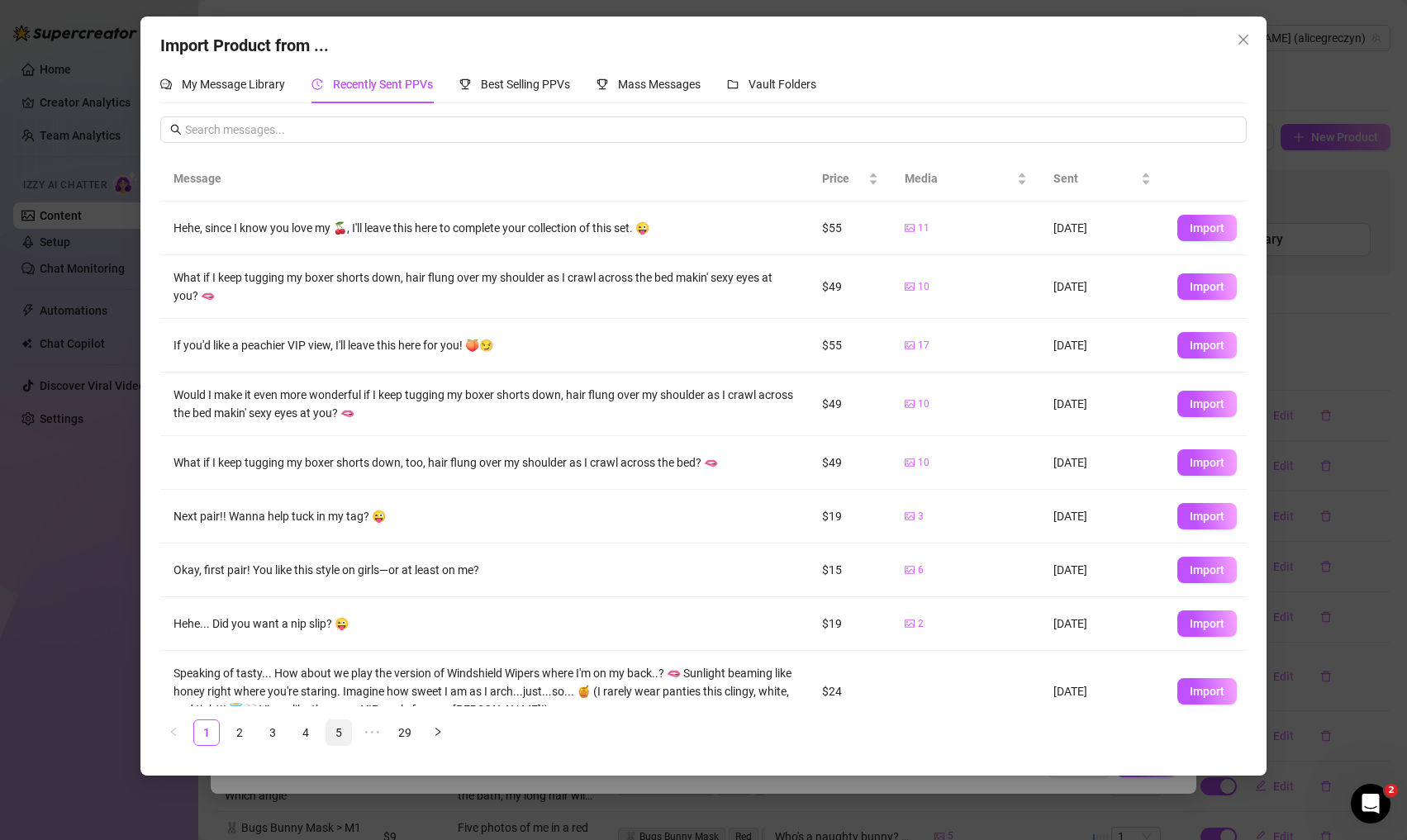
click at [342, 724] on link "5" at bounding box center [338, 733] width 25 height 25
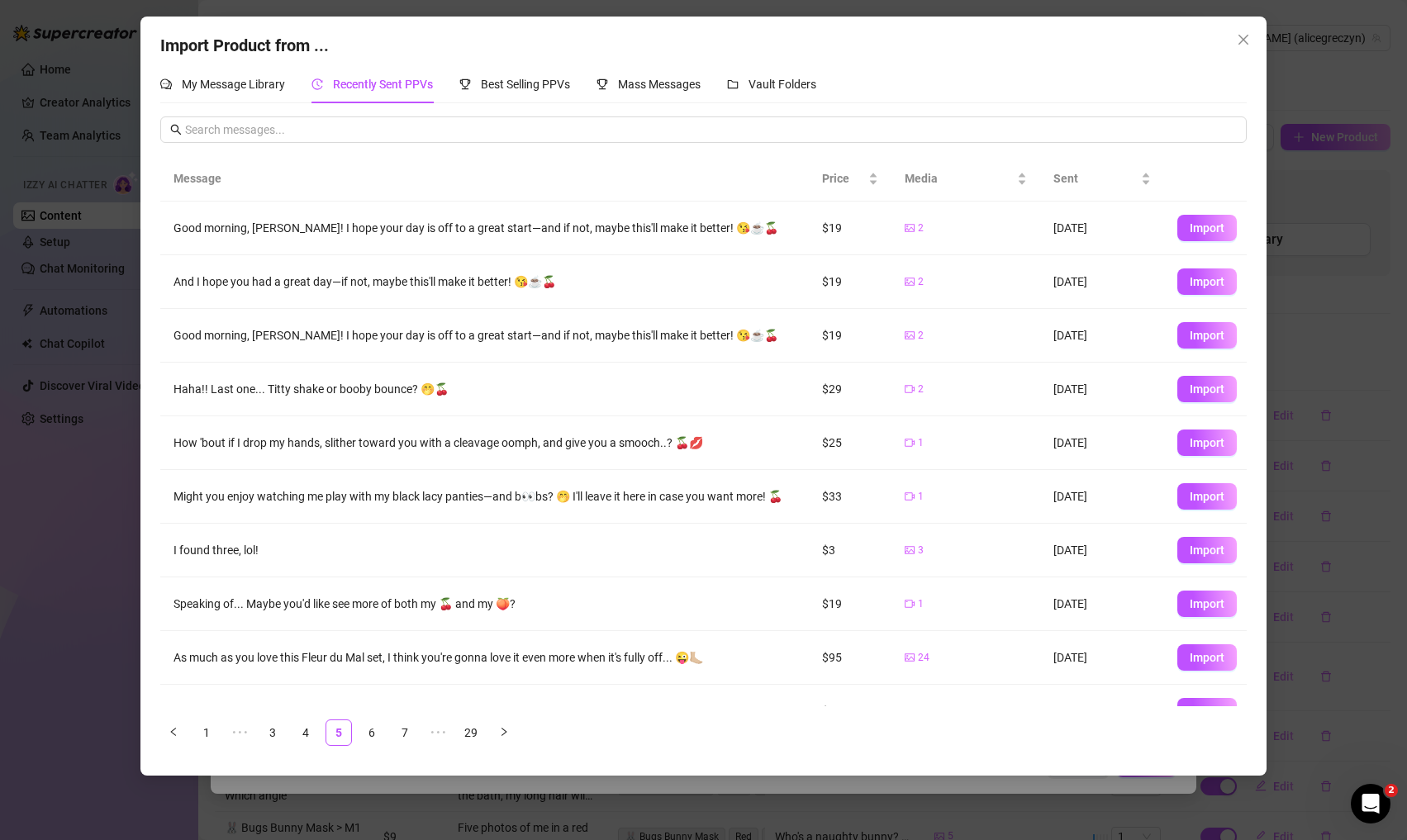
scroll to position [33, 0]
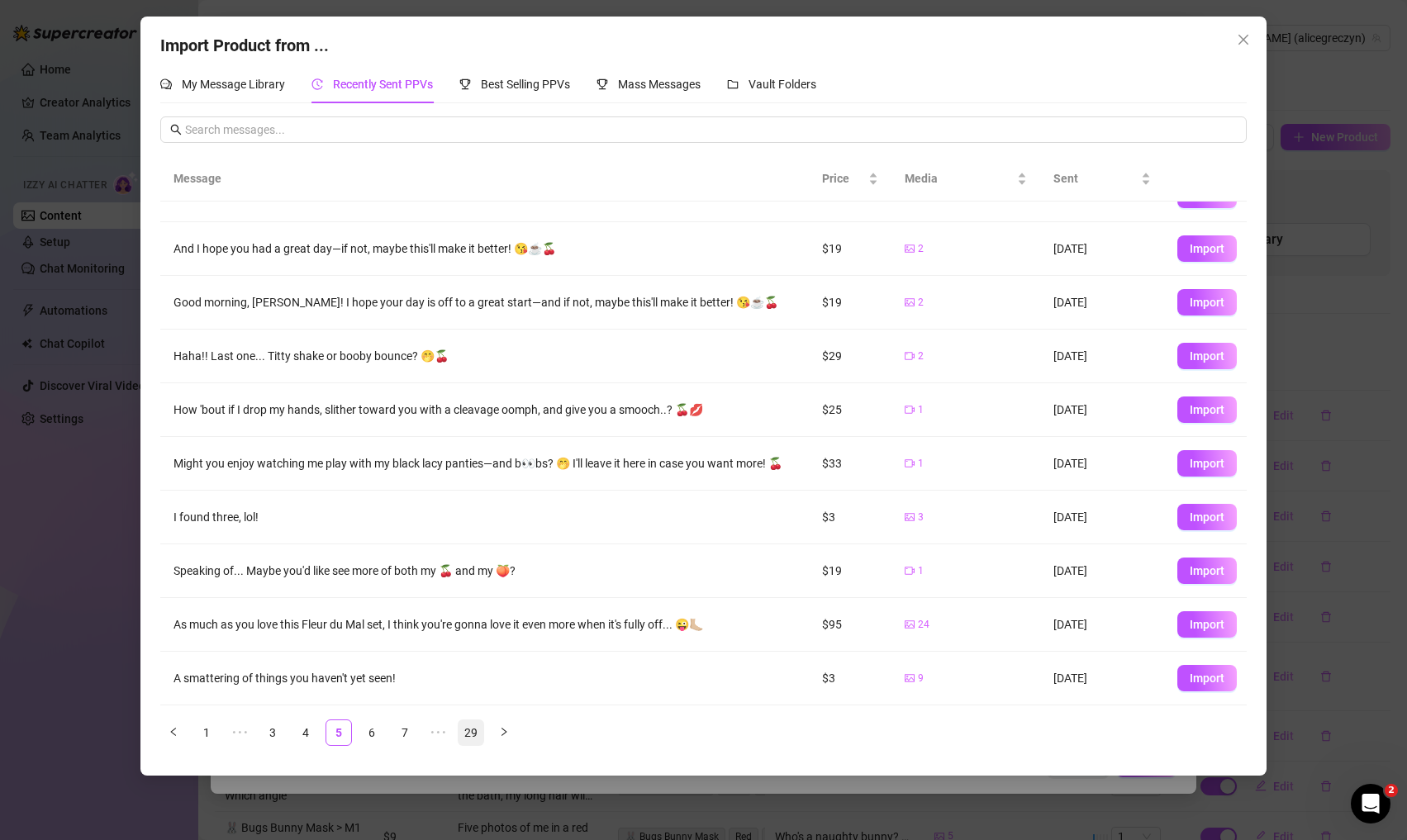
click at [475, 724] on link "29" at bounding box center [471, 733] width 25 height 25
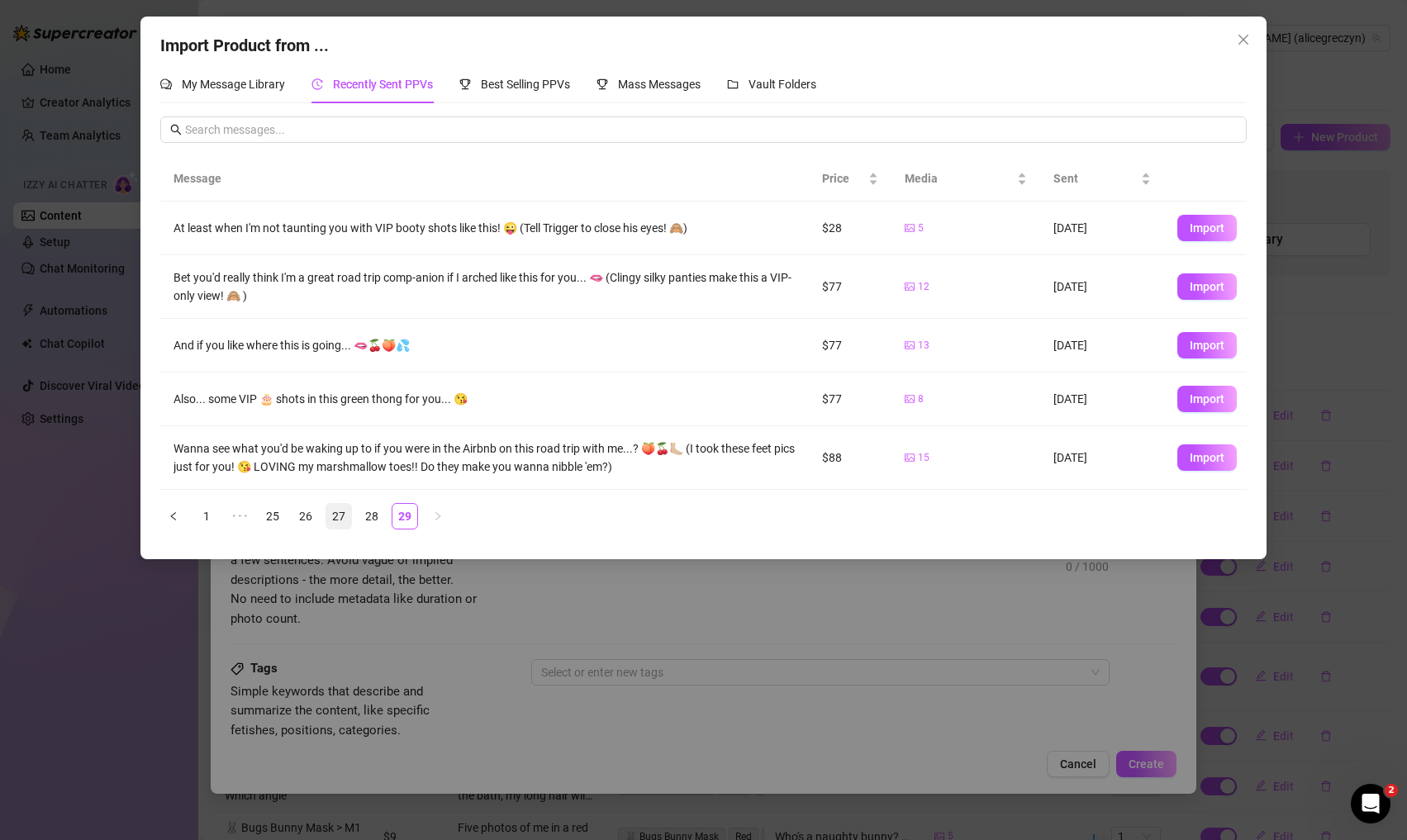
click at [335, 525] on link "27" at bounding box center [338, 516] width 25 height 25
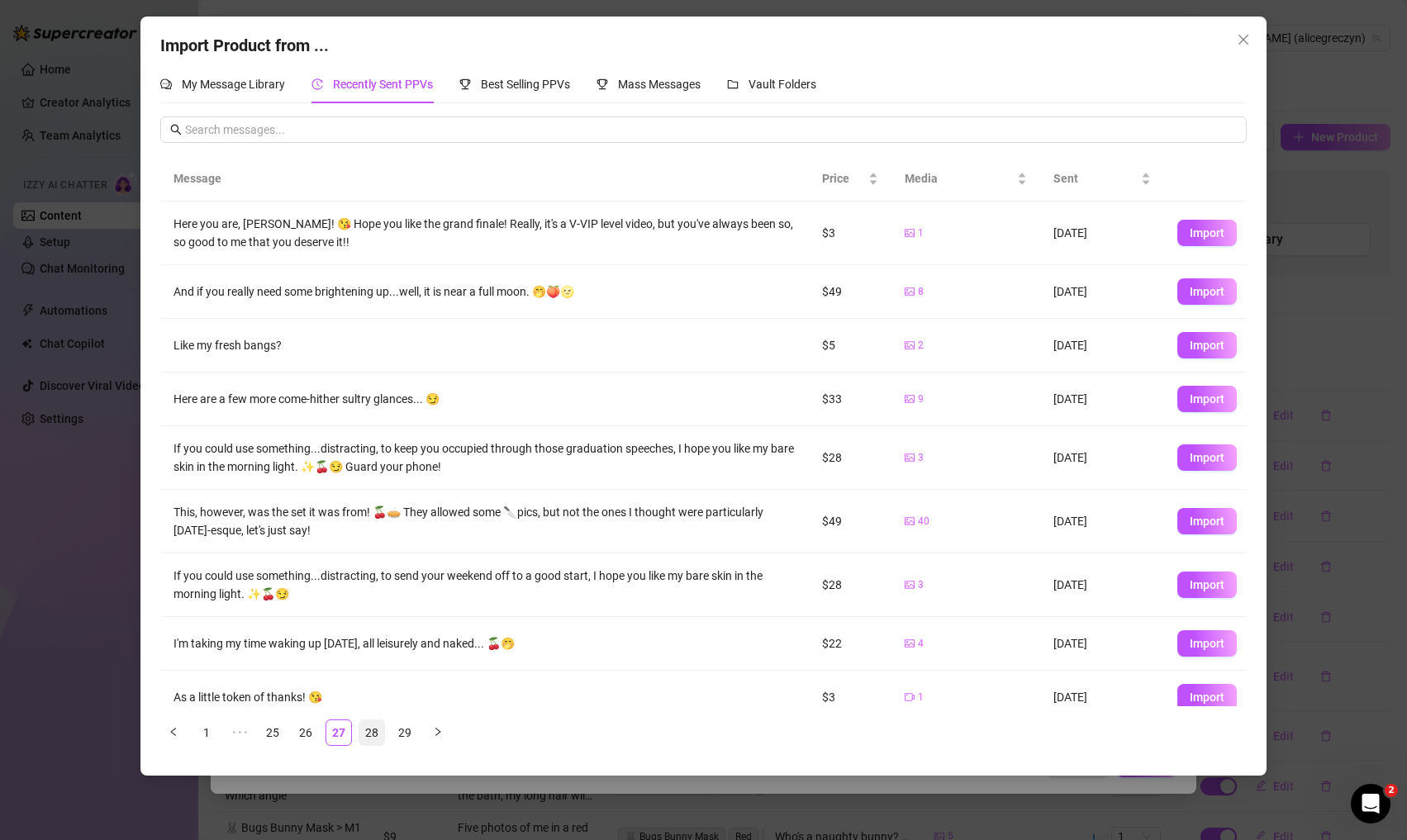
click at [370, 724] on link "28" at bounding box center [372, 733] width 25 height 25
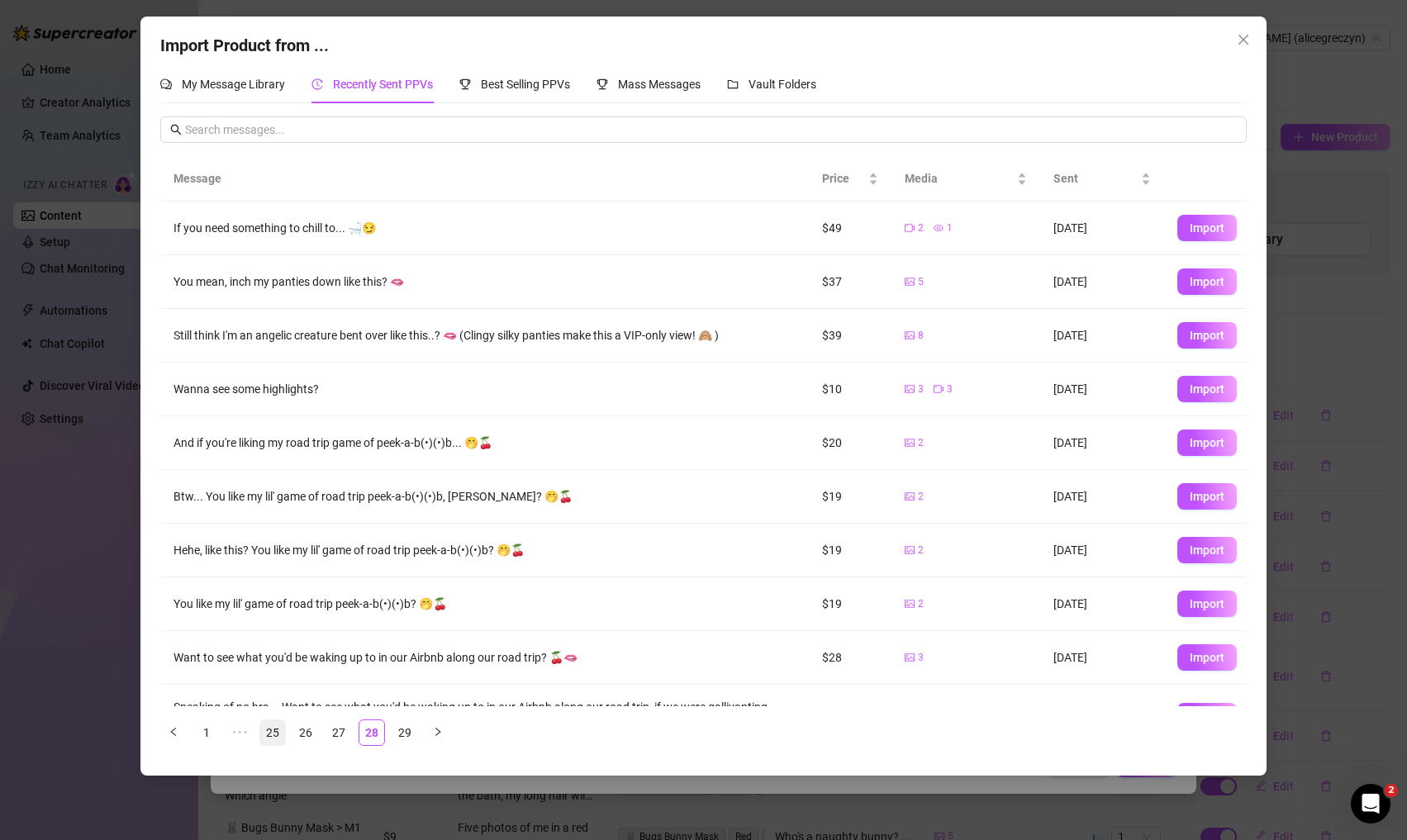
click at [267, 724] on link "25" at bounding box center [272, 733] width 25 height 25
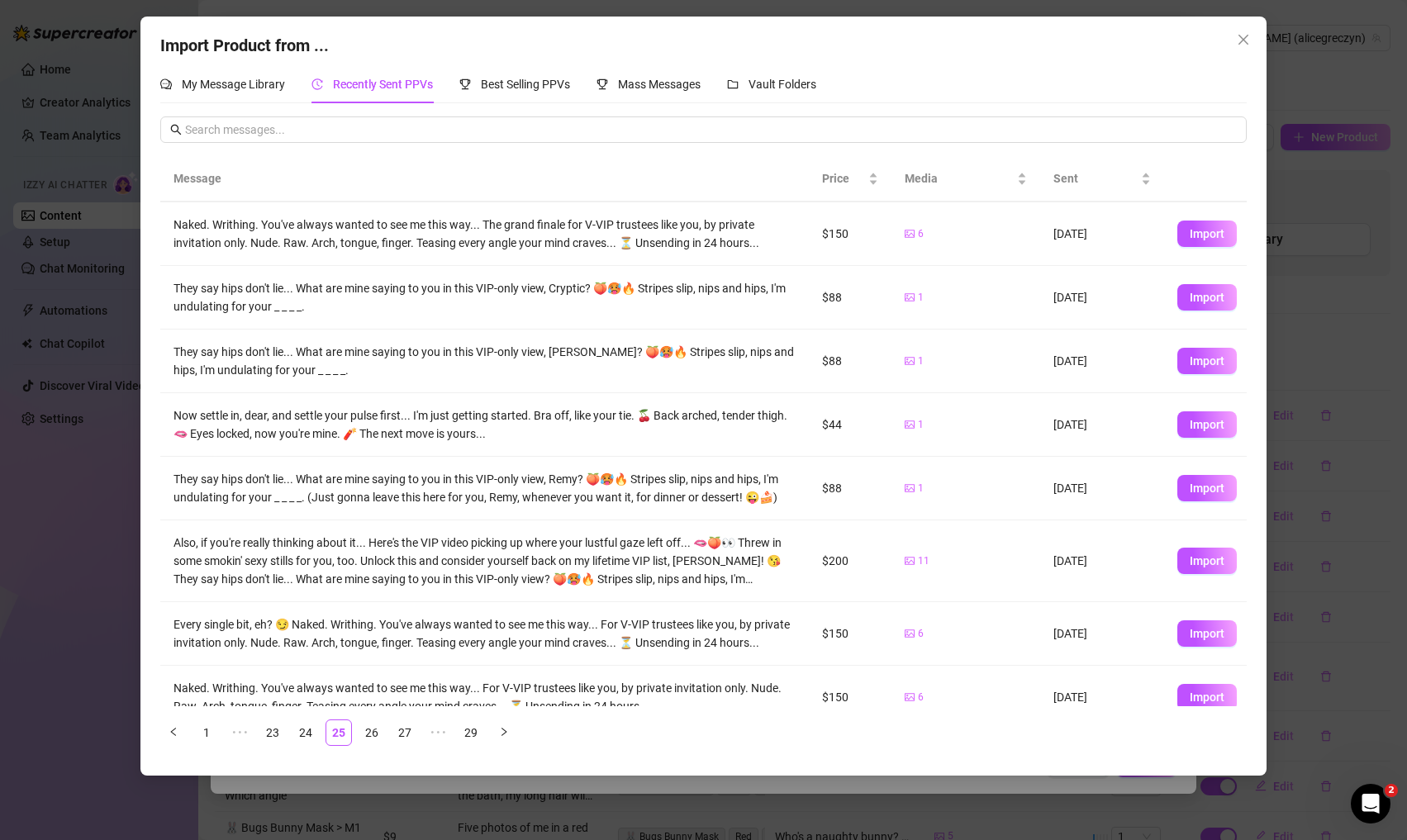
scroll to position [169, 0]
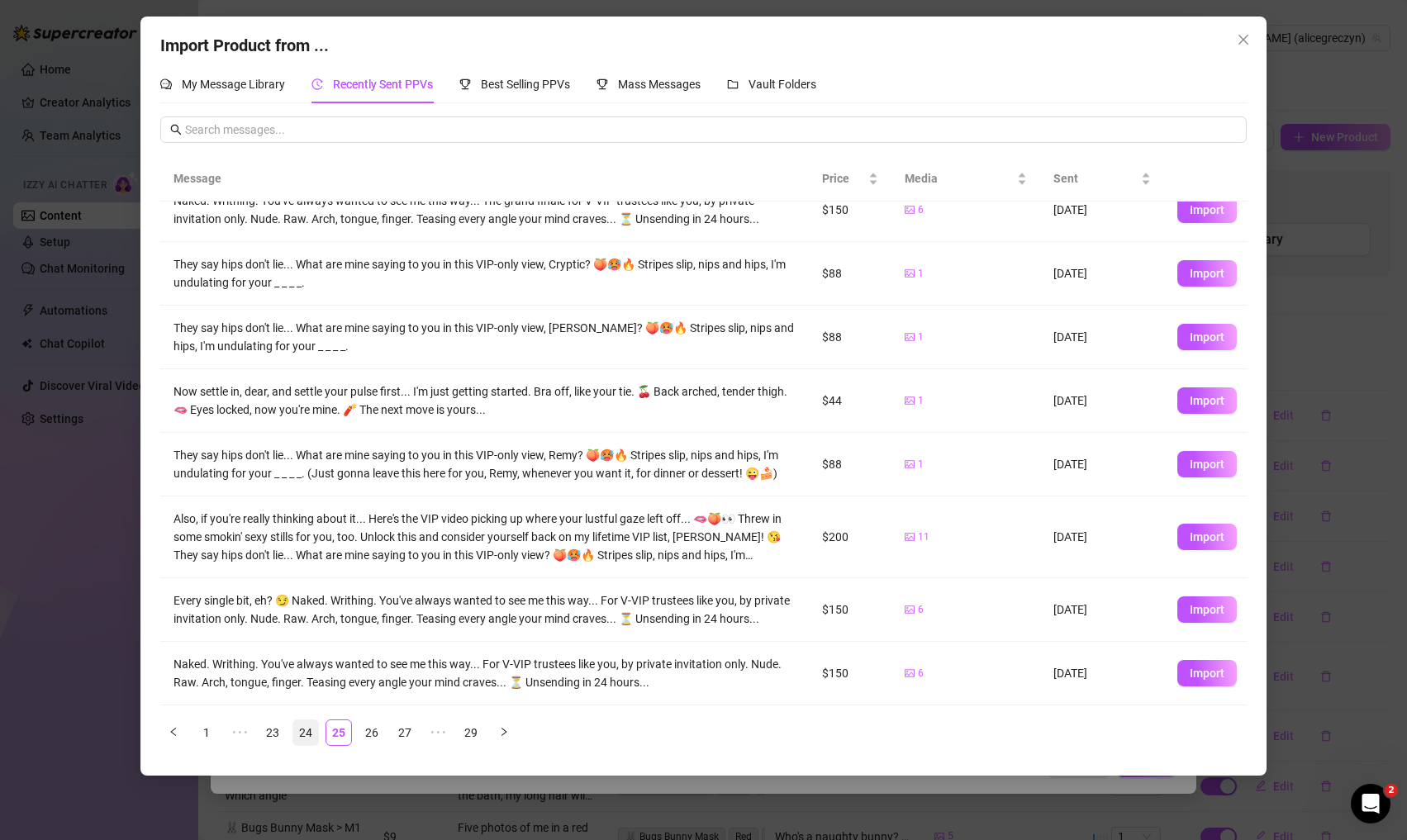
click at [304, 724] on link "24" at bounding box center [306, 733] width 25 height 25
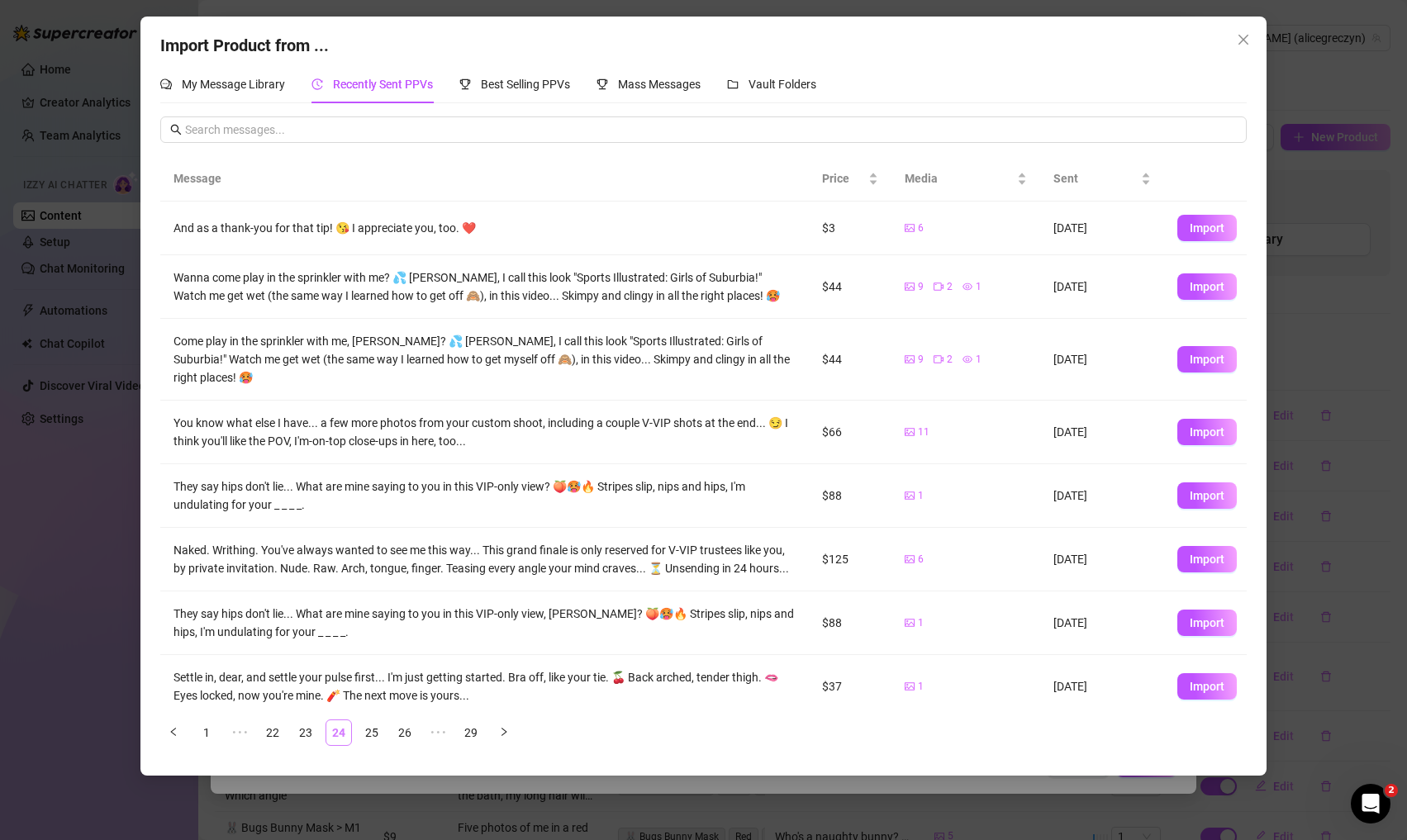
scroll to position [0, 0]
click at [301, 724] on link "23" at bounding box center [306, 733] width 25 height 25
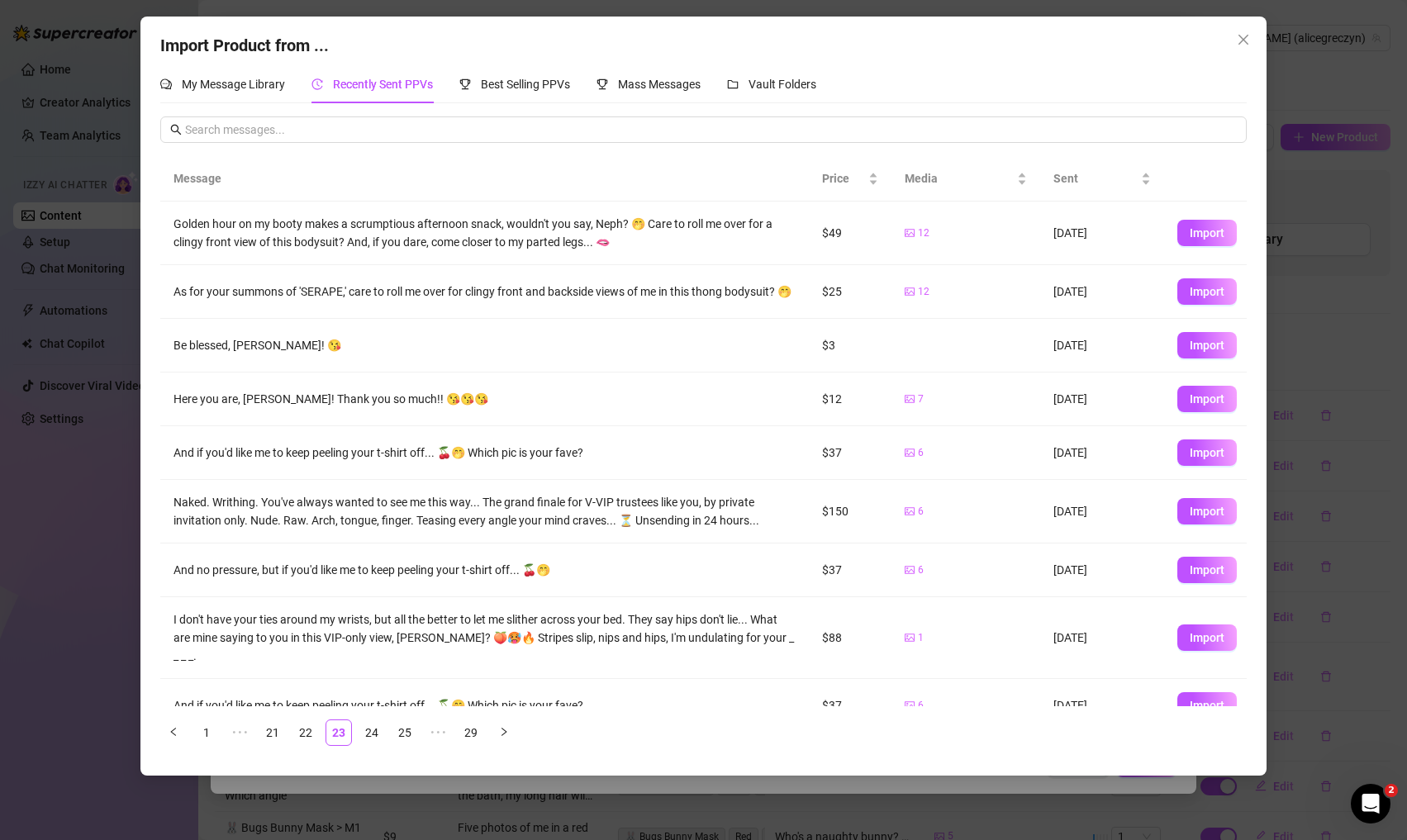
click at [1176, 409] on div "Import Product from ... My Message Library Recently Sent PPVs Best Selling PPVs…" at bounding box center [703, 420] width 1407 height 840
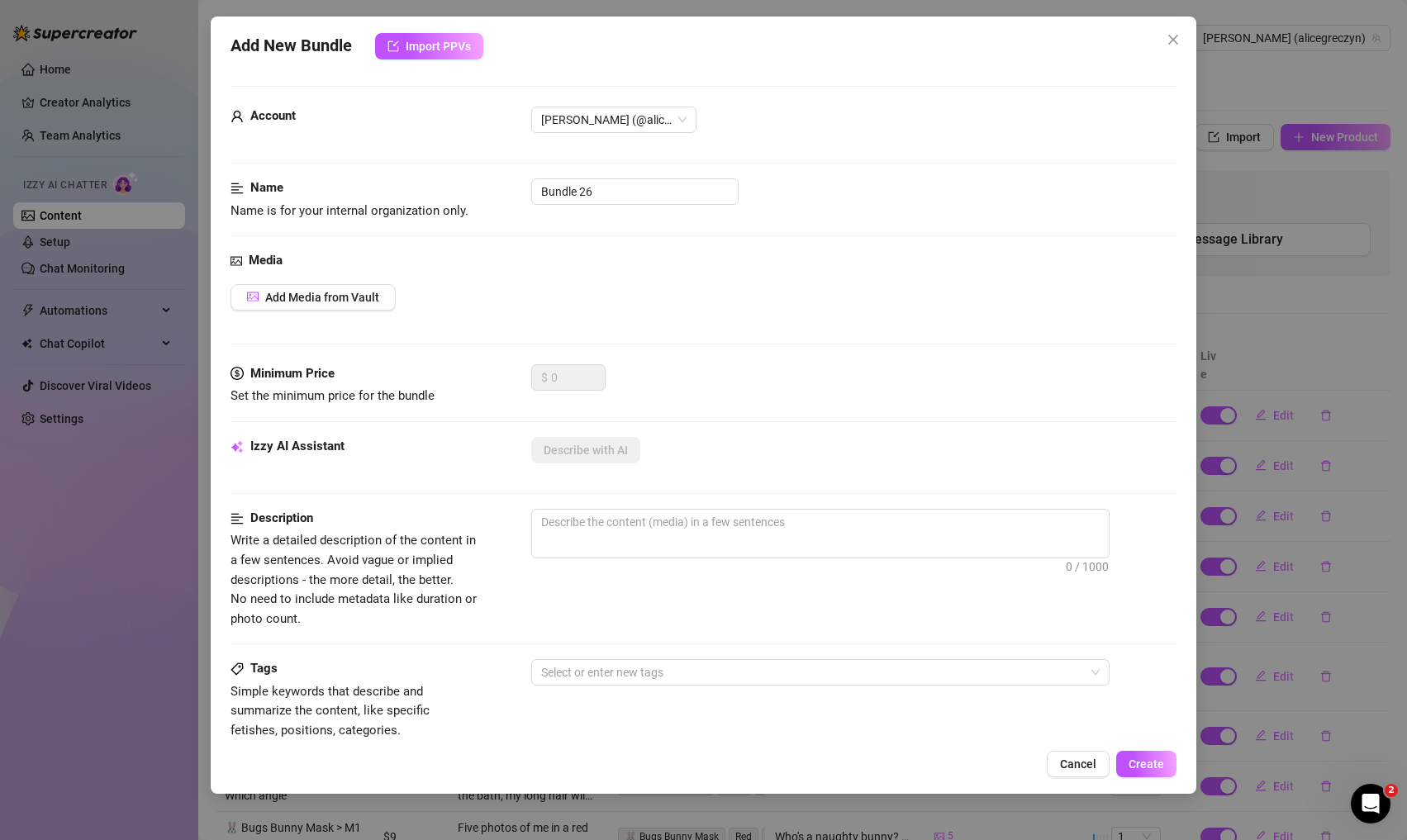
click at [1176, 316] on div "Add New Bundle Import PPVs Account [PERSON_NAME] (@alicegreczyn) Name Name is f…" at bounding box center [703, 420] width 1407 height 840
